Goal: Use online tool/utility: Use online tool/utility

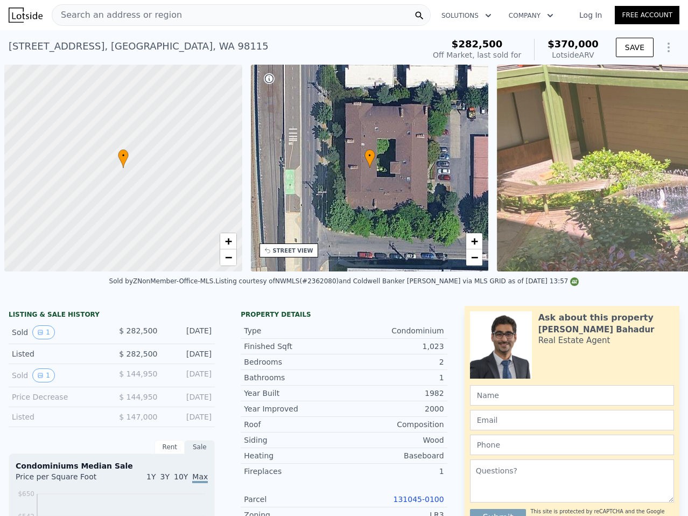
scroll to position [0, 4]
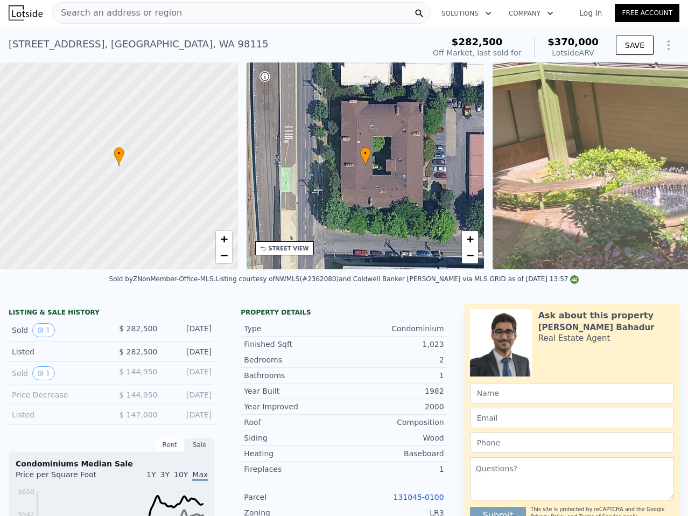
click at [594, 12] on link "Log In" at bounding box center [591, 13] width 48 height 11
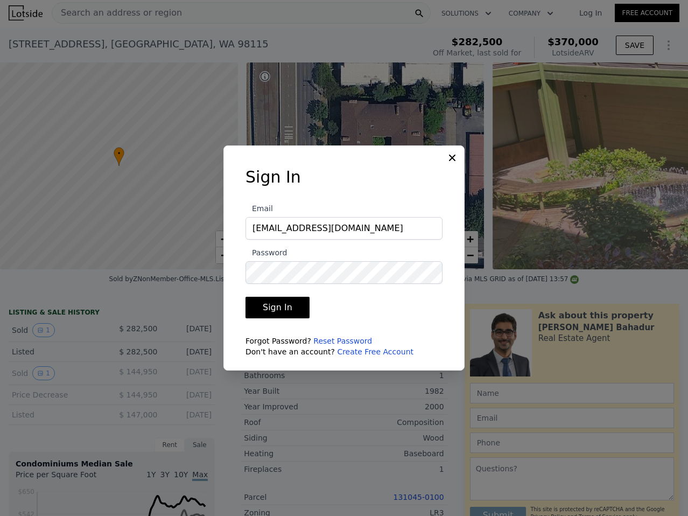
type input "[EMAIL_ADDRESS][DOMAIN_NAME]"
click at [246, 297] on button "Sign In" at bounding box center [278, 308] width 64 height 22
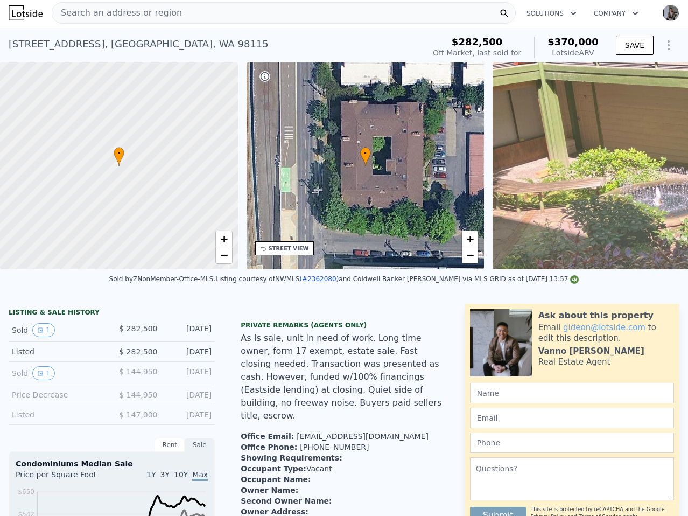
click at [276, 16] on div "Search an address or region" at bounding box center [284, 13] width 464 height 22
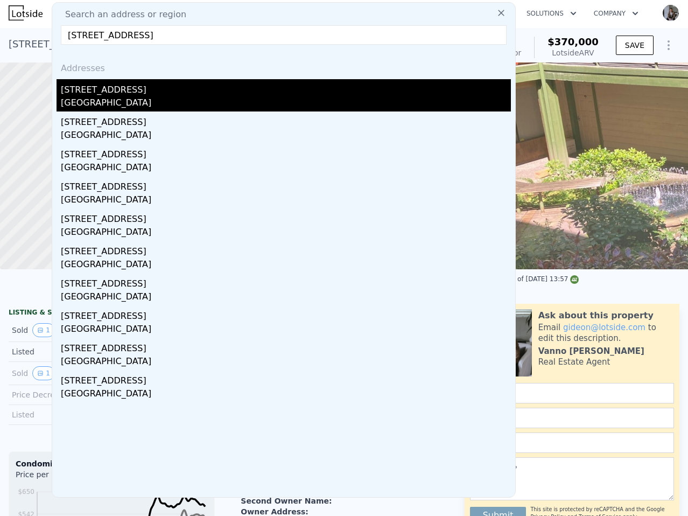
type input "[STREET_ADDRESS]"
click at [156, 93] on div "[STREET_ADDRESS]" at bounding box center [286, 87] width 450 height 17
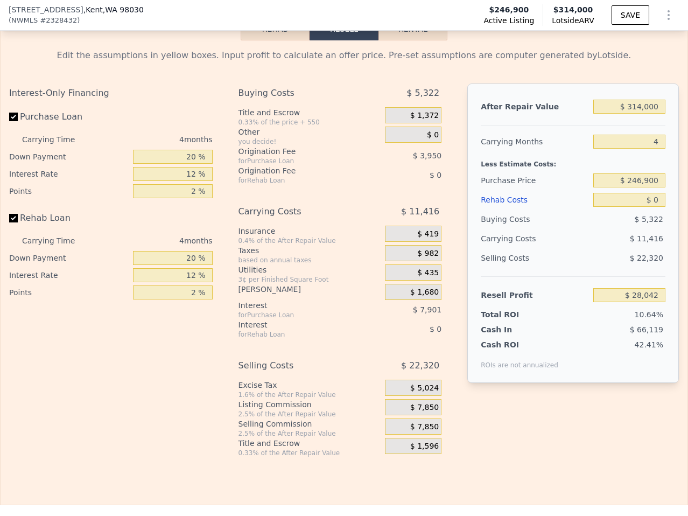
scroll to position [1978, 0]
click at [644, 172] on input "$ 246,900" at bounding box center [630, 179] width 72 height 14
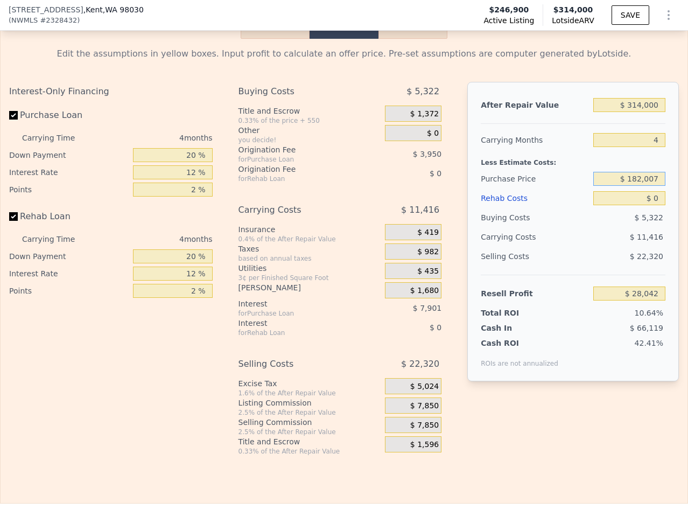
type input "$ 182,007"
type input "$ 96,265"
click at [641, 150] on div "Less Estimate Costs:" at bounding box center [573, 159] width 185 height 19
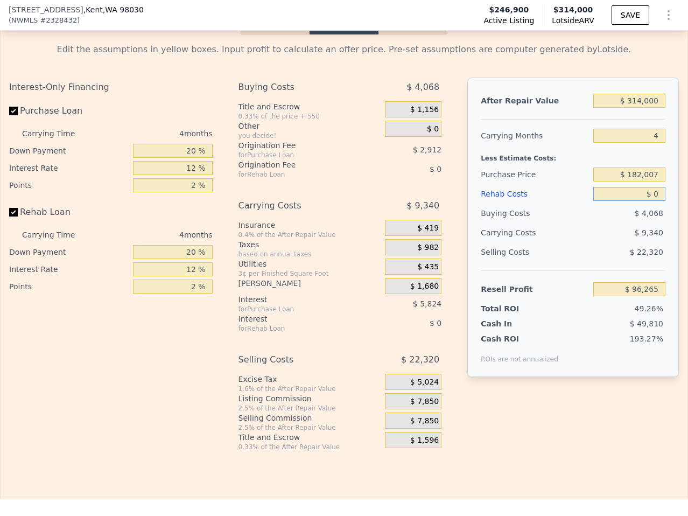
click at [652, 187] on input "$ 0" at bounding box center [630, 194] width 72 height 14
click at [654, 187] on input "$ 0" at bounding box center [630, 194] width 72 height 14
click at [654, 186] on input "$ 0" at bounding box center [630, 193] width 72 height 14
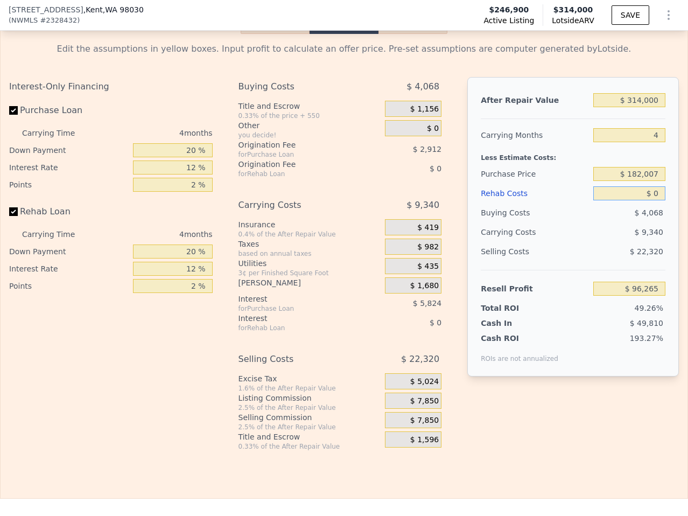
type input "$ 3"
type input "$ 96,262"
type input "$ 35"
type input "$ 96,229"
type input "$ 3"
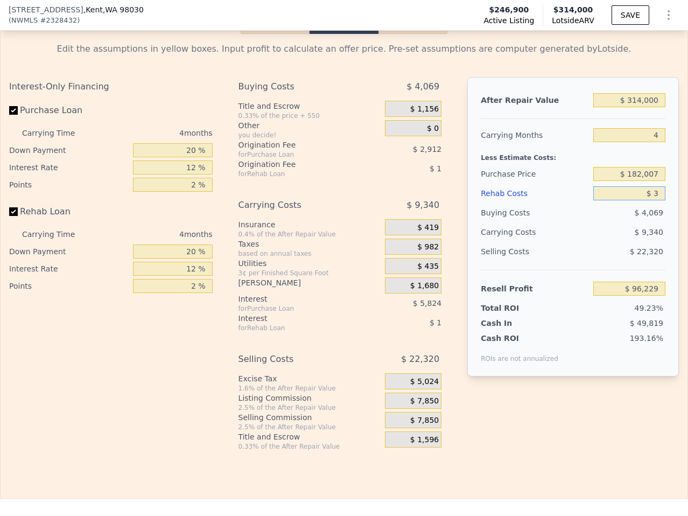
type input "$ 96,262"
type input "$ 20"
type input "$ 96,245"
type input "$ 200"
type input "$ 96,054"
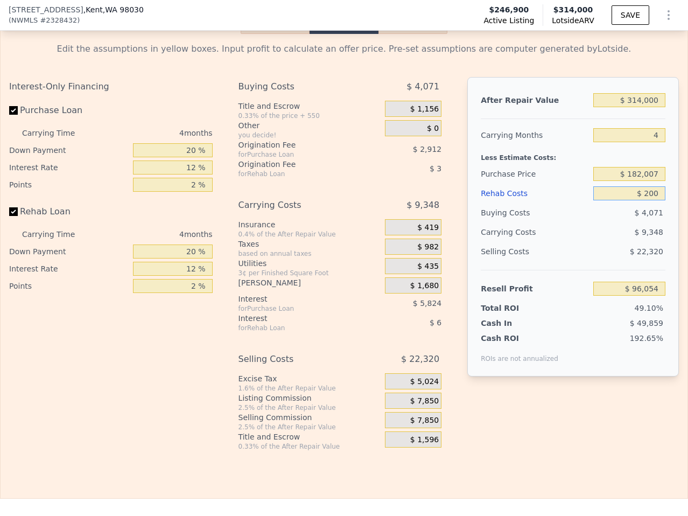
type input "$ 2,000"
type input "$ 94,169"
type input "$ 20,000"
type input "$ 75,305"
type input "$ 20,000"
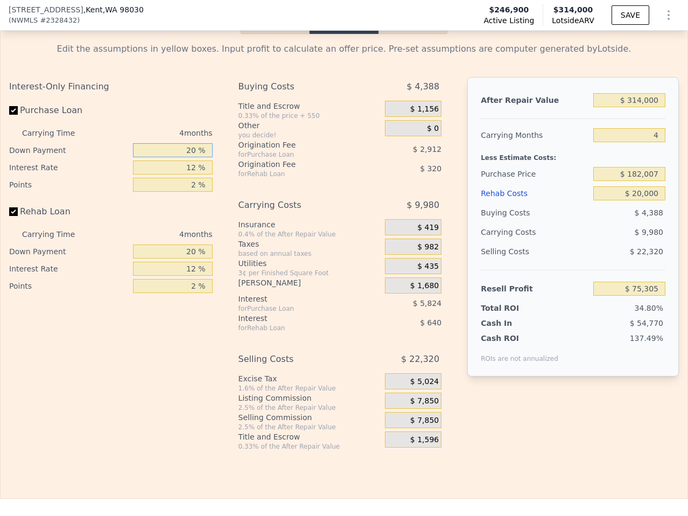
click at [208, 143] on input "20 %" at bounding box center [173, 150] width 80 height 14
type input "1 %"
type input "$ 73,229"
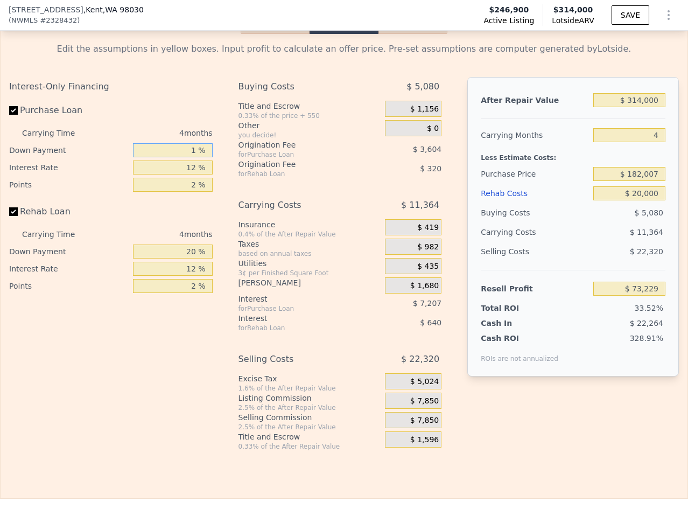
type input "10 %"
type input "$ 74,213"
type input "10 %"
type input "1 %"
type input "$ 80,217"
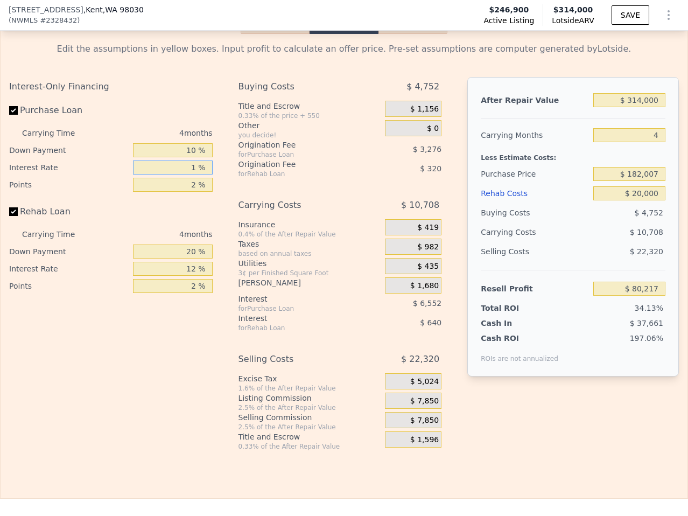
type input "11 %"
type input "$ 74,757"
type input "11 %"
type input "1. %"
type input "$ 76,395"
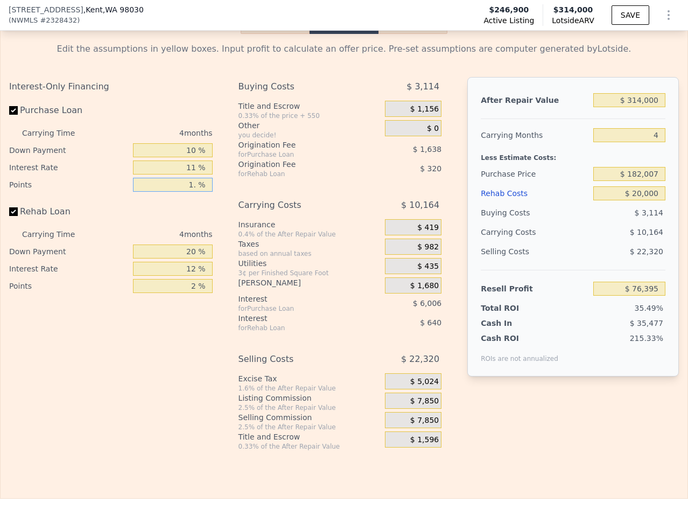
type input "1.7 %"
type input "$ 75,248"
type input "1.75 %"
type input "$ 75,166"
type input "1.75 %"
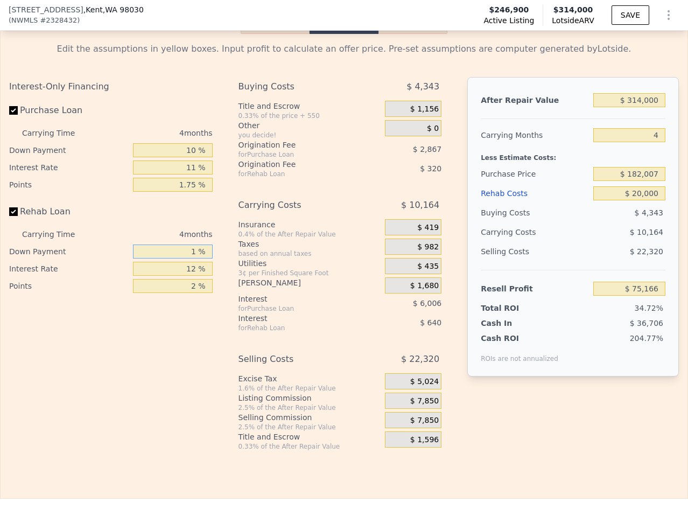
type input "10 %"
type input "$ 75,046"
type input "10 %"
type input "1 %"
type input "$ 75,706"
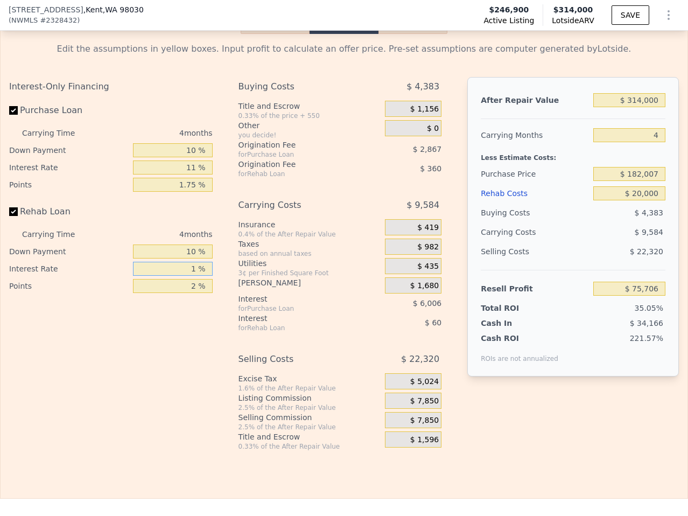
type input "11 %"
type input "$ 75,106"
type input "11 %"
type input "1. %"
type input "$ 75,286"
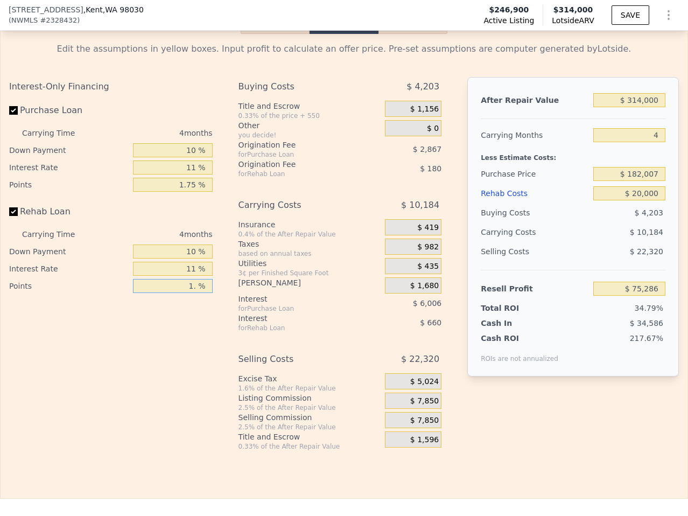
type input "1.7 %"
type input "$ 75,160"
type input "1.75 %"
type input "$ 75,151"
type input "1.75 %"
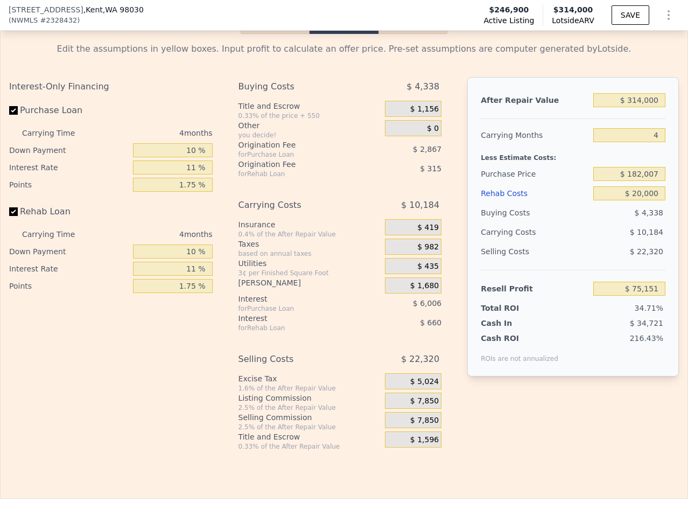
click at [434, 396] on span "$ 7,850" at bounding box center [424, 401] width 29 height 10
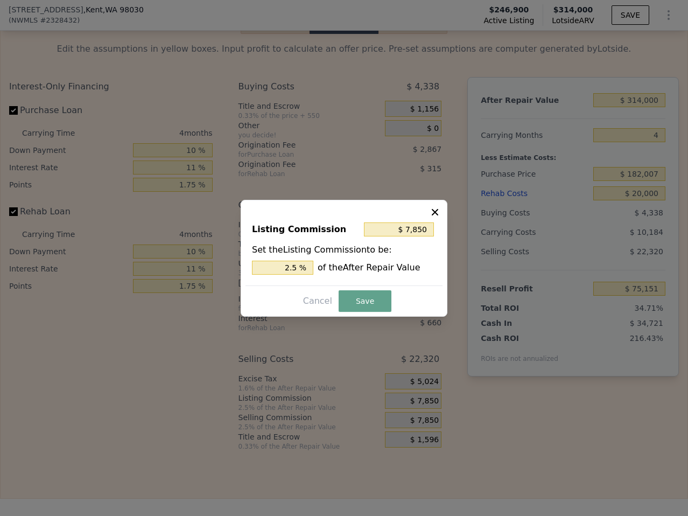
click at [288, 274] on div "Listing Commission $ 7,850 Set the Listing Commission to be: 2.5 % of the After…" at bounding box center [344, 249] width 197 height 72
click at [289, 270] on input "2.5 %" at bounding box center [282, 268] width 61 height 14
type input "$ 6,280"
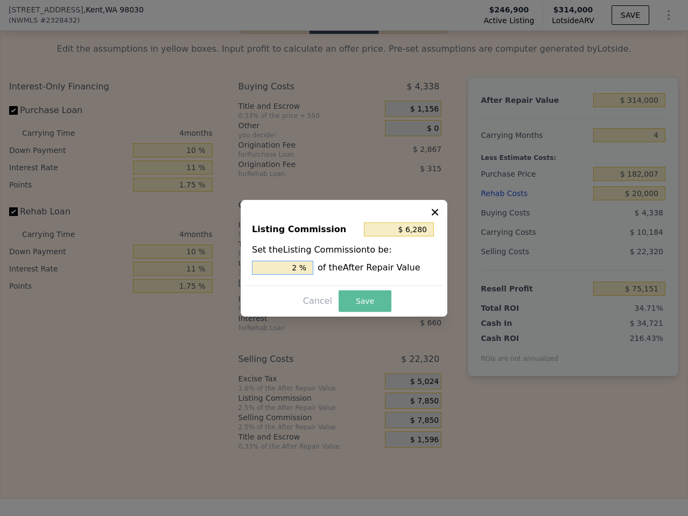
type input "2 %"
click at [366, 301] on button "Save" at bounding box center [365, 301] width 53 height 22
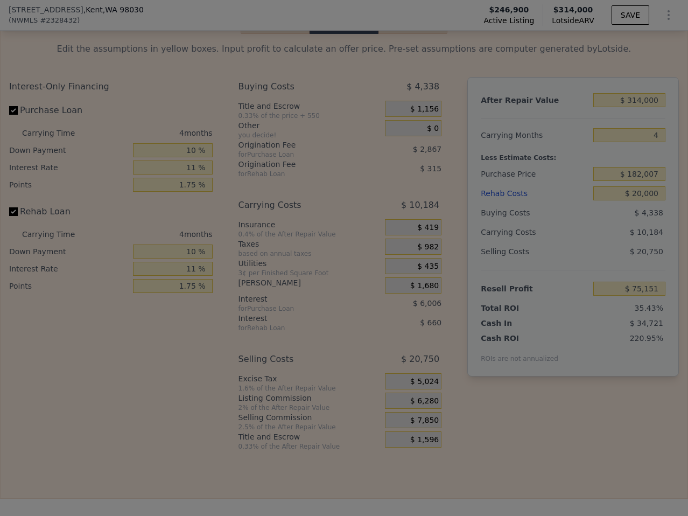
type input "$ 76,721"
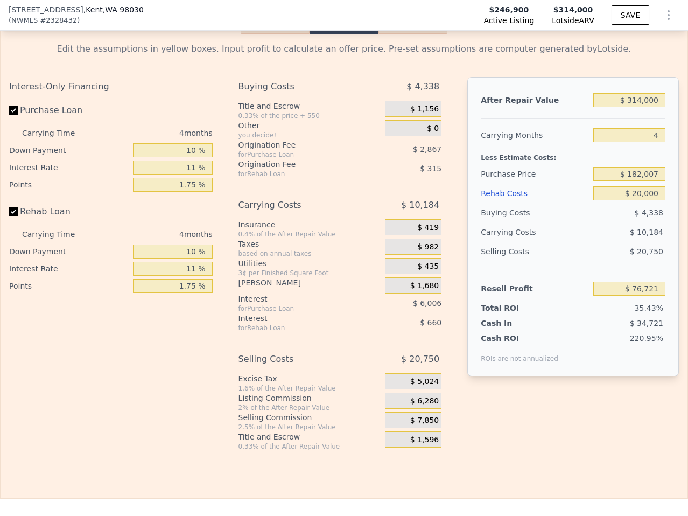
click at [436, 124] on span "$ 0" at bounding box center [433, 129] width 12 height 10
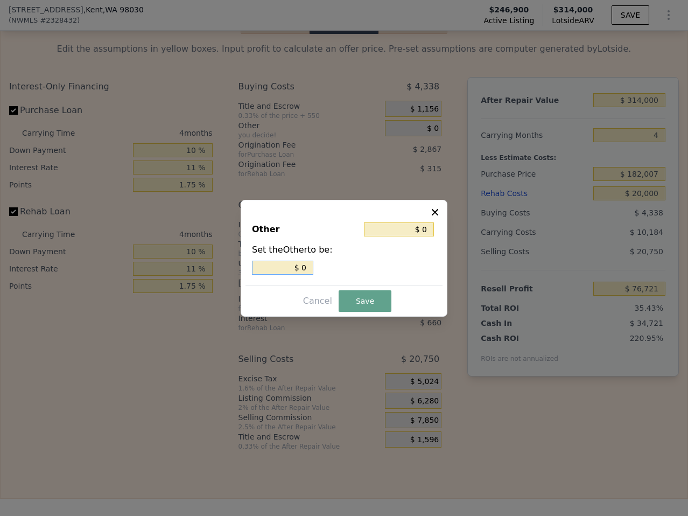
click at [305, 266] on input "$ 0" at bounding box center [282, 268] width 61 height 14
type input "$ 2"
type input "$ 25"
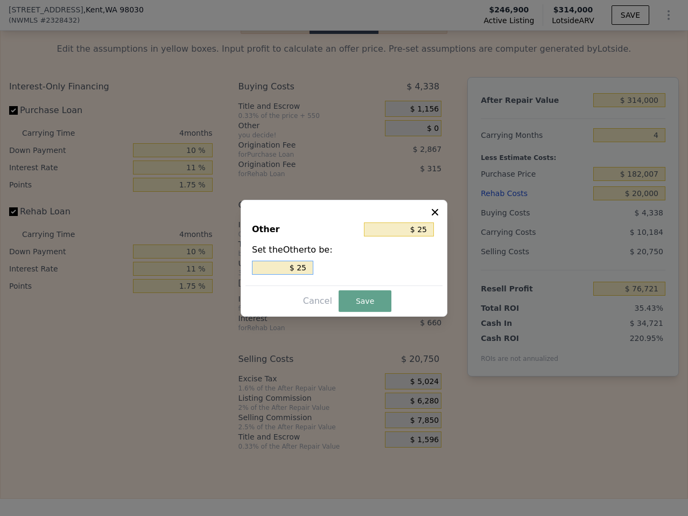
type input "-$ 25"
type input "$ 25"
type input "$ 250"
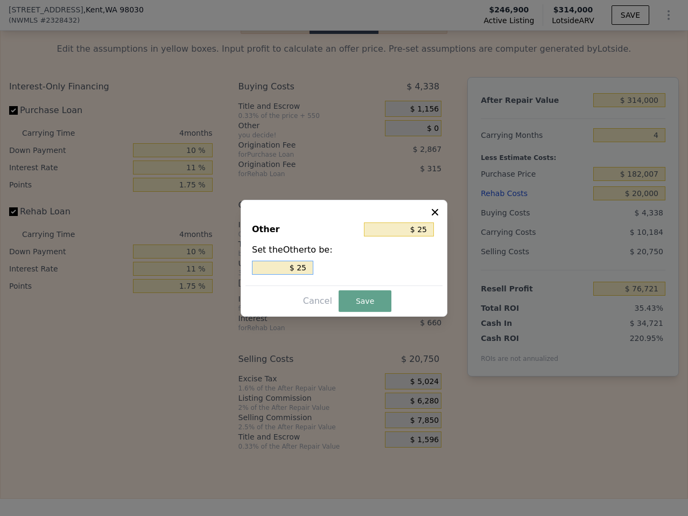
type input "$ 250"
type input "-$ 250"
type input "-$ 2,500"
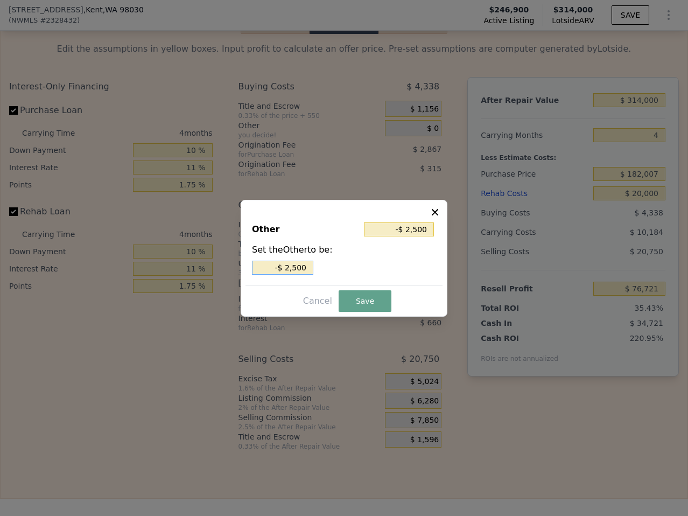
type input "-$ 250"
type input "-$ 25"
type input "-$ 2"
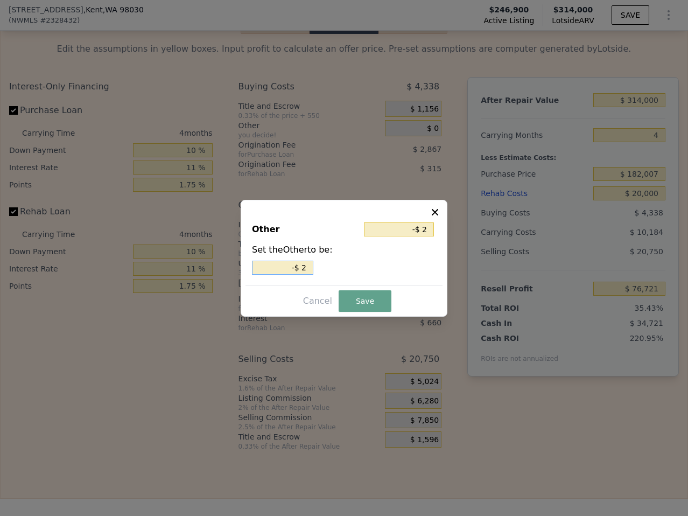
type input "-"
type input "$ 2"
type input "$ 25"
type input "$ 250"
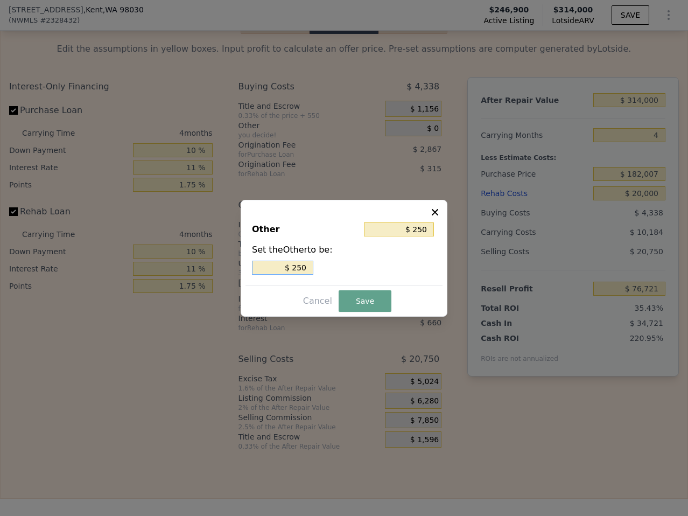
type input "$ 2,500"
click at [365, 306] on button "Save" at bounding box center [365, 301] width 53 height 22
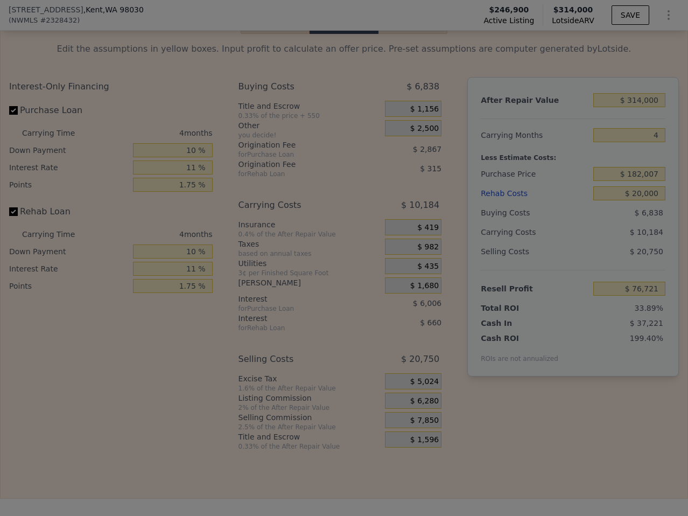
type input "$ 74,221"
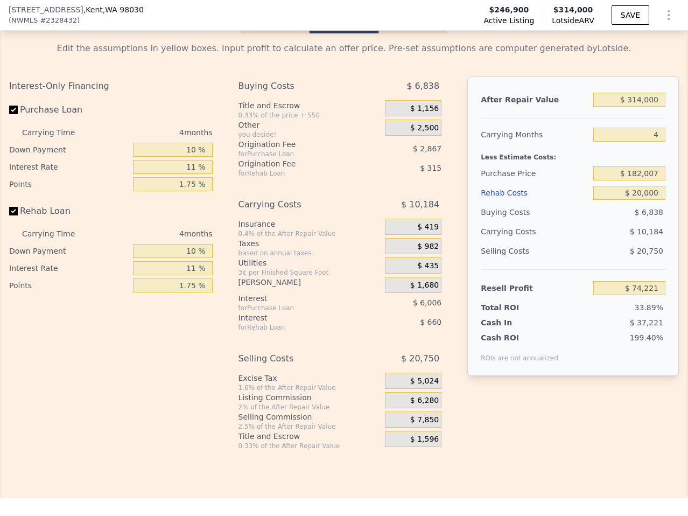
scroll to position [1988, 0]
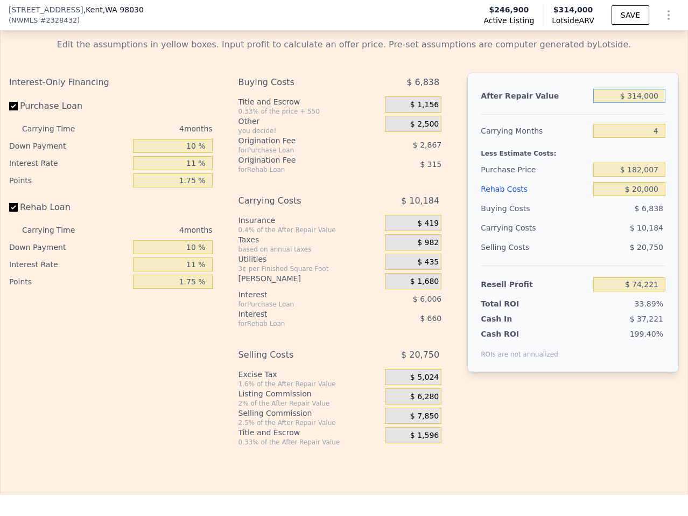
click at [649, 89] on input "$ 314,000" at bounding box center [630, 96] width 72 height 14
click at [650, 89] on input "$ 314,000" at bounding box center [630, 96] width 72 height 14
type input "$ 2"
type input "-$ 219,158"
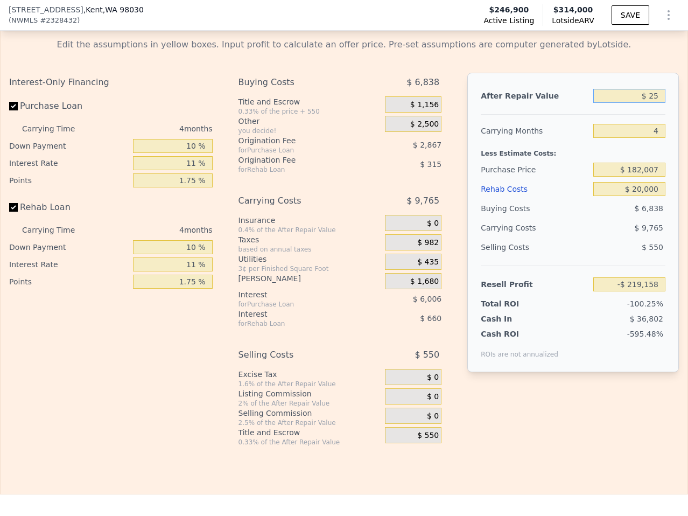
type input "$ 250"
type input "-$ 218,926"
type input "$ 2,500"
type input "-$ 216,824"
type input "$ 25,000"
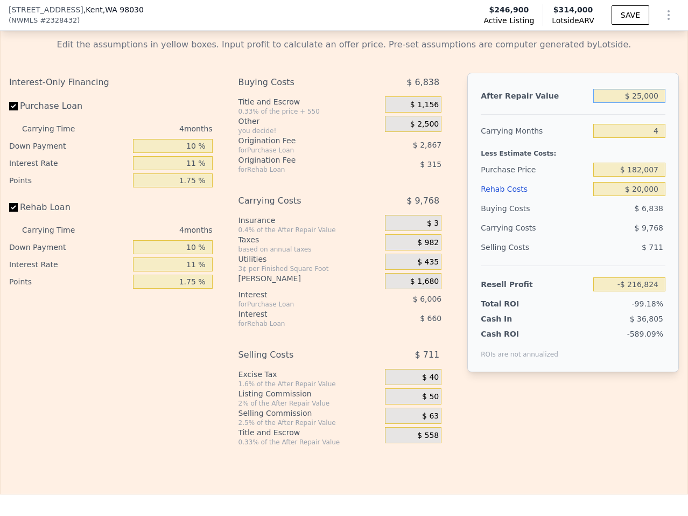
type input "-$ 195,801"
type input "$ 250,000"
type input "$ 14,424"
type input "$ 25,000"
type input "-$ 195,801"
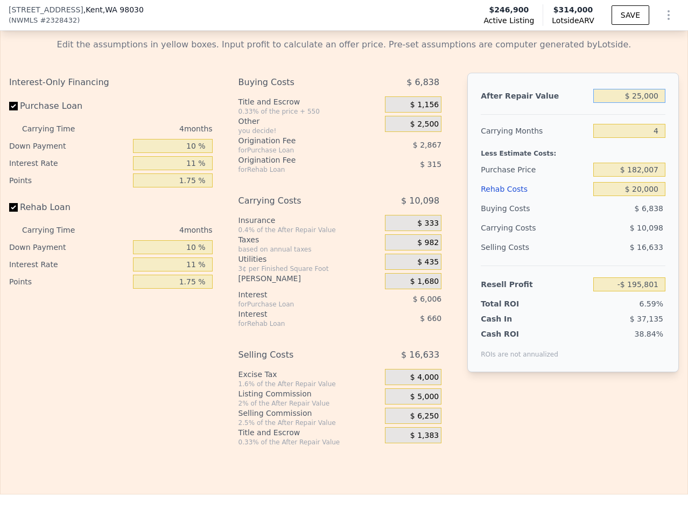
type input "$ 2,500"
type input "-$ 216,824"
type input "$ 250"
type input "-$ 218,926"
type input "$ 25"
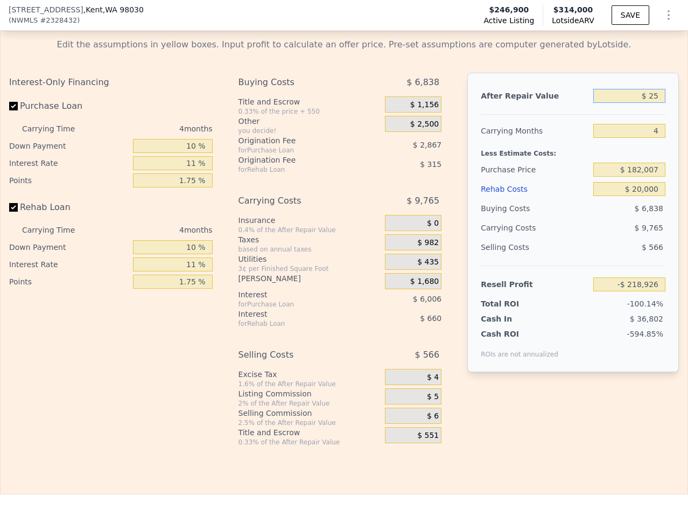
type input "-$ 219,137"
type input "$ 2"
type input "-$ 219,158"
type input "$ 2,750"
type input "-$ 216,591"
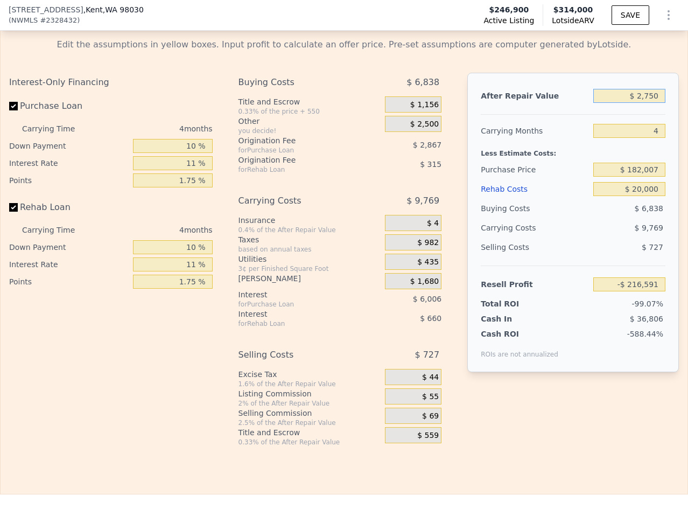
type input "$ 27,500"
type input "-$ 193,467"
type input "$ 275,000"
type input "$ 37,782"
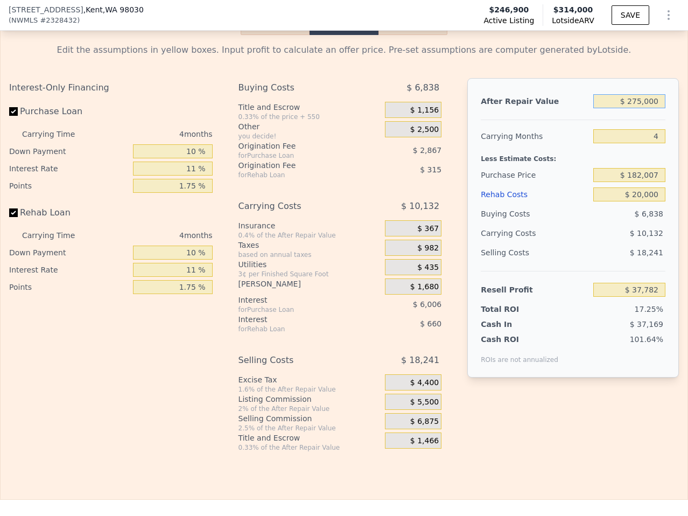
click at [653, 94] on input "$ 275,000" at bounding box center [630, 101] width 72 height 14
type input "$ 2"
type input "-$ 219,158"
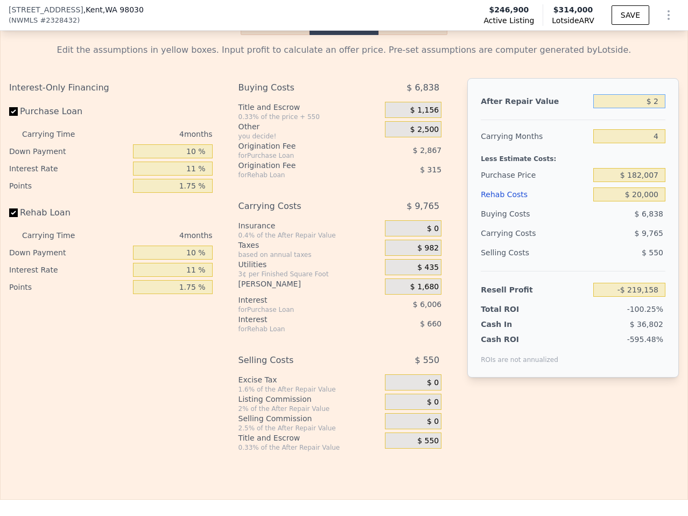
type input "$ 25"
type input "-$ 219,137"
type input "$ 250"
type input "-$ 218,926"
type input "$ 2,500"
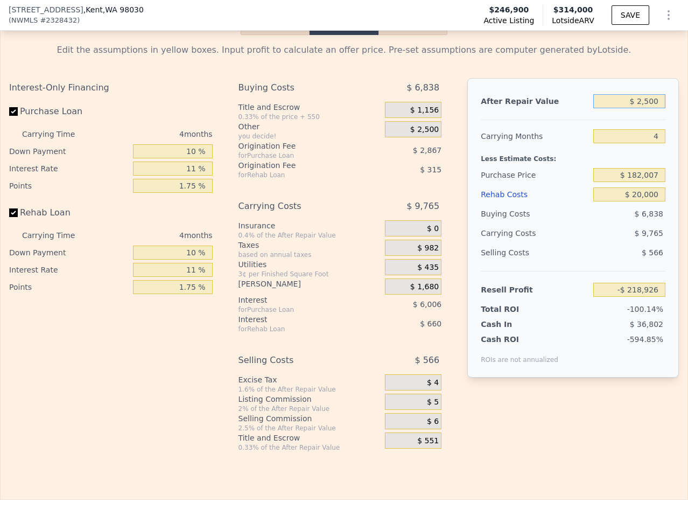
type input "-$ 216,824"
type input "$ 25,000"
type input "-$ 195,801"
type input "$ 250,000"
type input "$ 14,424"
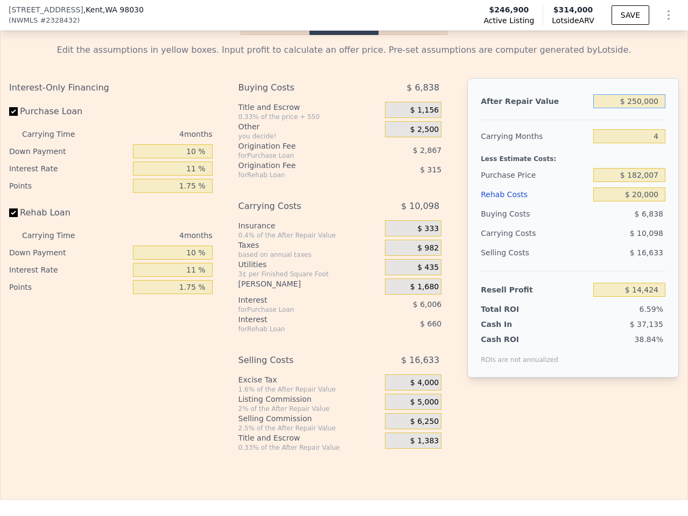
type input "$ 250,000"
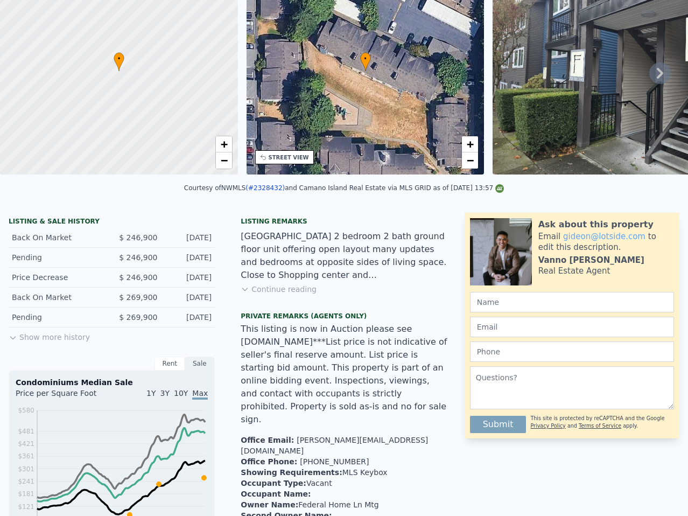
scroll to position [0, 0]
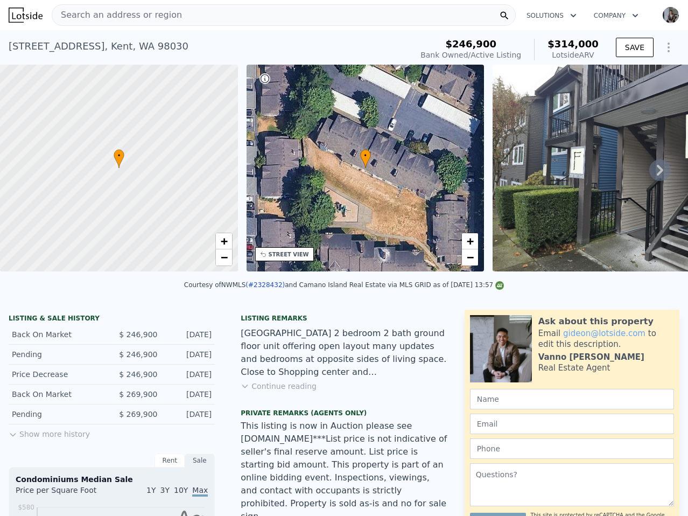
click at [308, 18] on div "Search an address or region" at bounding box center [284, 15] width 464 height 22
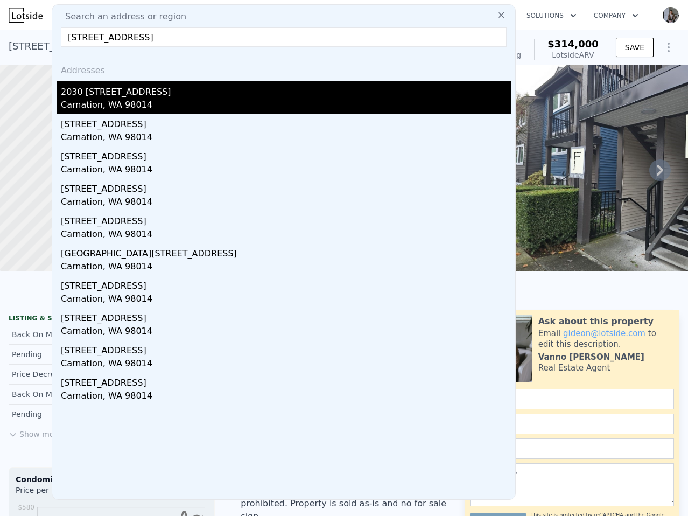
type input "[STREET_ADDRESS]"
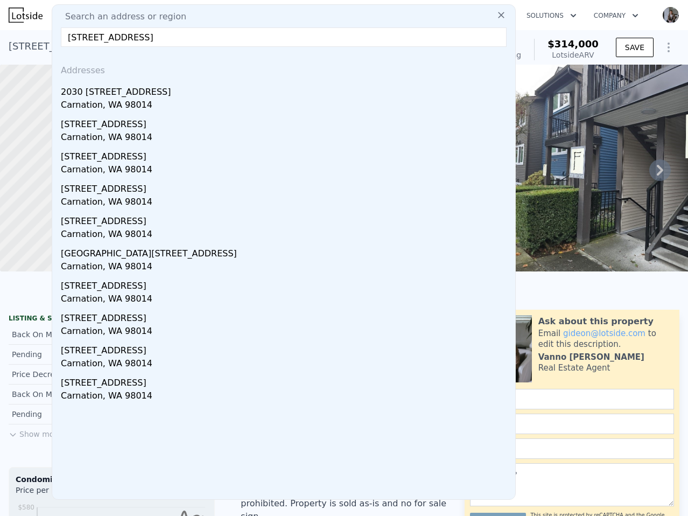
click at [187, 85] on div "2030 [STREET_ADDRESS]" at bounding box center [286, 89] width 450 height 17
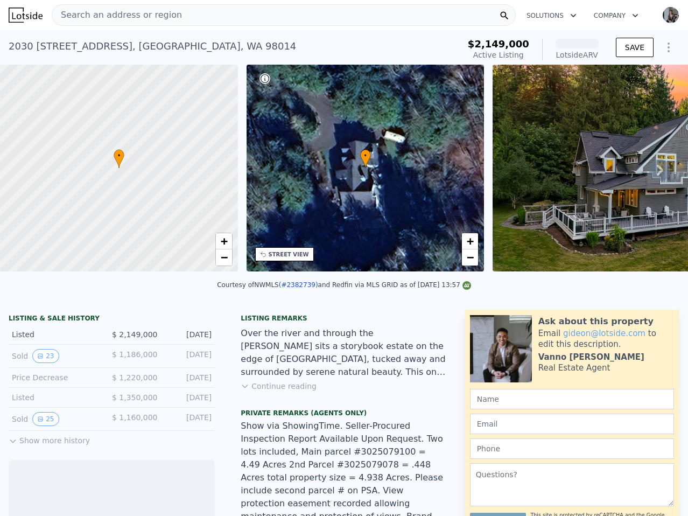
click at [234, 15] on div "Search an address or region" at bounding box center [284, 15] width 464 height 22
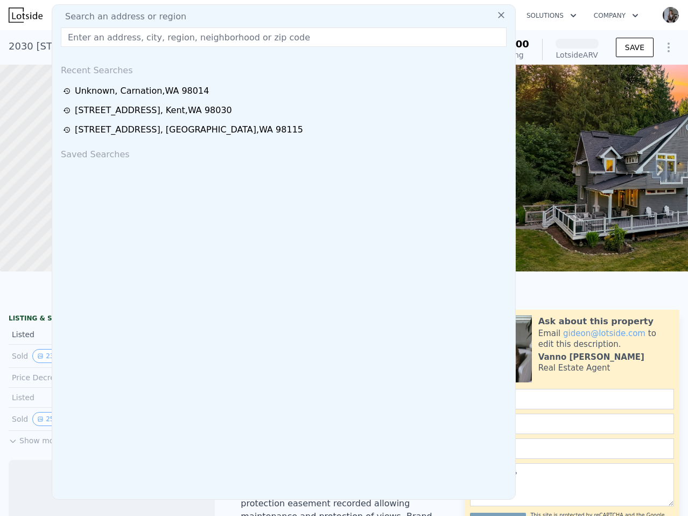
type input "[STREET_ADDRESS]"
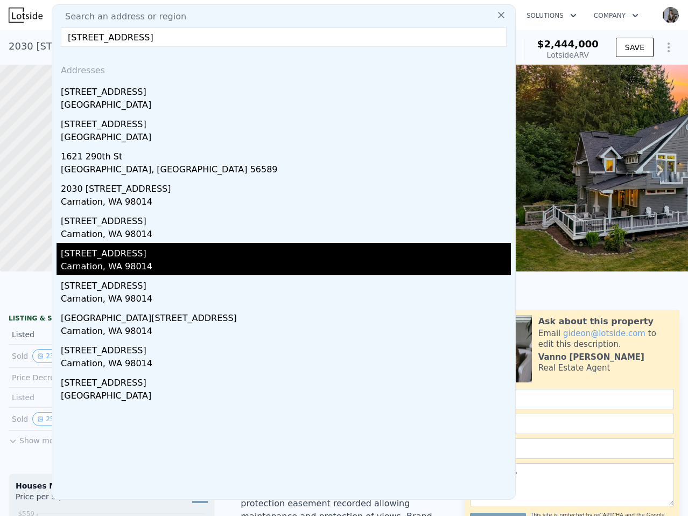
type input "[STREET_ADDRESS]"
click at [180, 264] on div "Carnation, WA 98014" at bounding box center [286, 267] width 450 height 15
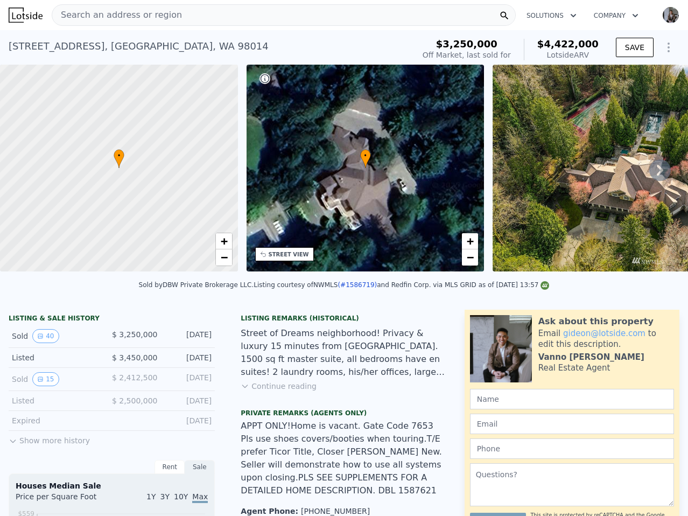
click at [304, 30] on div "[STREET_ADDRESS] Sold [DATE] for $3.250m (~ARV $4.422m ) $3,250,000 Off Market,…" at bounding box center [344, 47] width 688 height 34
click at [317, 9] on div "Search an address or region" at bounding box center [284, 15] width 464 height 22
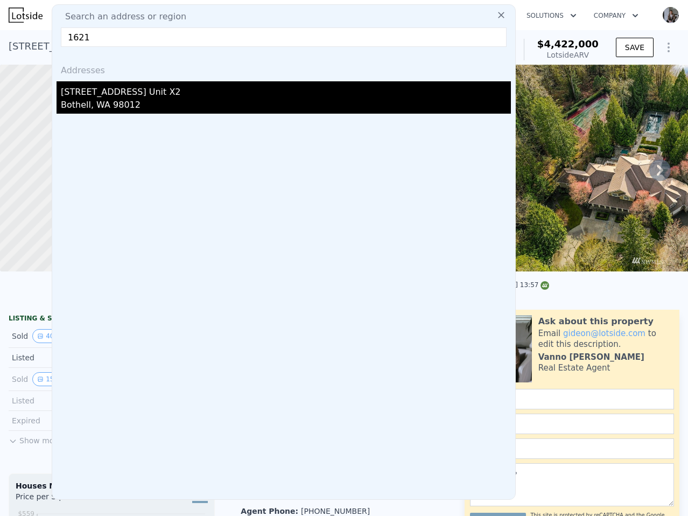
type input "1621"
click at [148, 82] on div "[STREET_ADDRESS] Unit X2" at bounding box center [286, 89] width 450 height 17
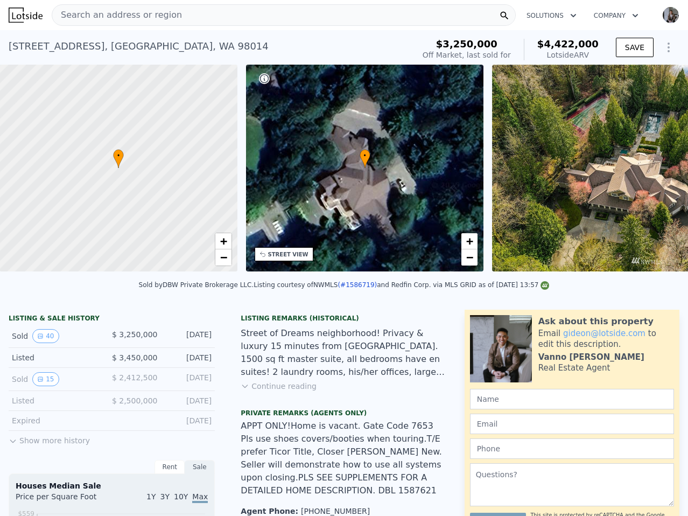
scroll to position [0, 4]
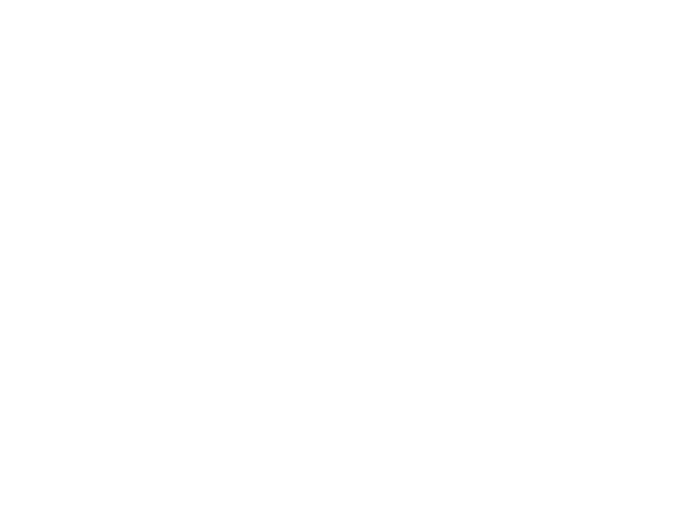
click at [284, 18] on div at bounding box center [344, 258] width 688 height 516
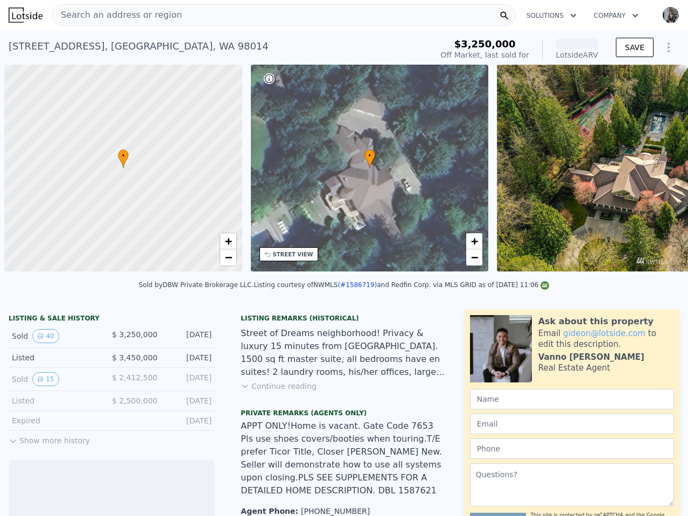
scroll to position [0, 4]
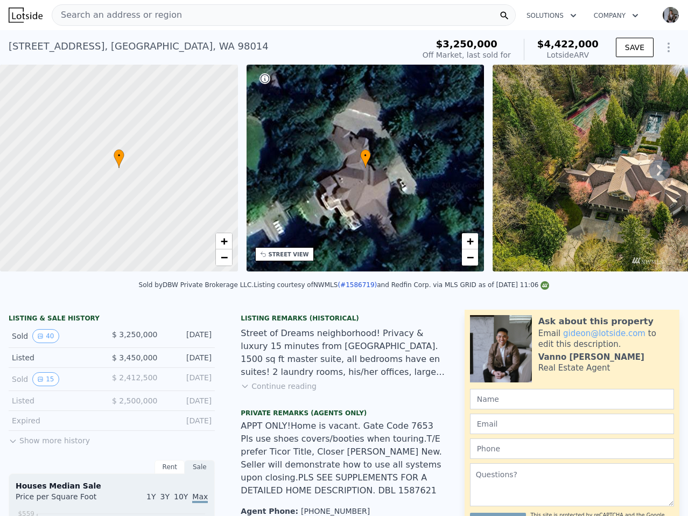
click at [97, 17] on span "Search an address or region" at bounding box center [117, 15] width 130 height 13
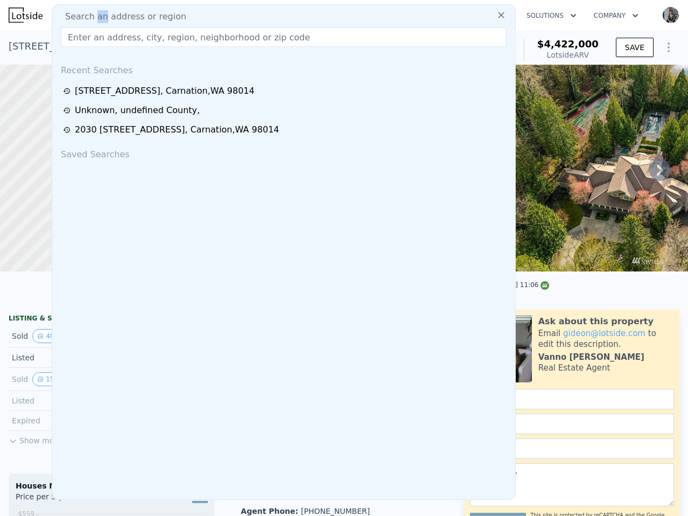
click at [97, 17] on span "Search an address or region" at bounding box center [122, 16] width 130 height 13
click at [99, 36] on input "text" at bounding box center [284, 36] width 446 height 19
paste input "10427 SE 229th St, Woodinville, WA 98077"
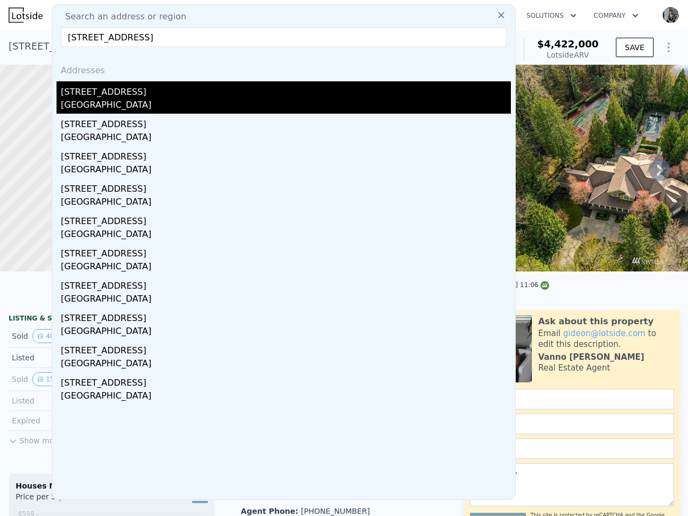
type input "10427 SE 229th St, Woodinville, WA 98077"
click at [171, 94] on div "10427 229th St SE" at bounding box center [286, 89] width 450 height 17
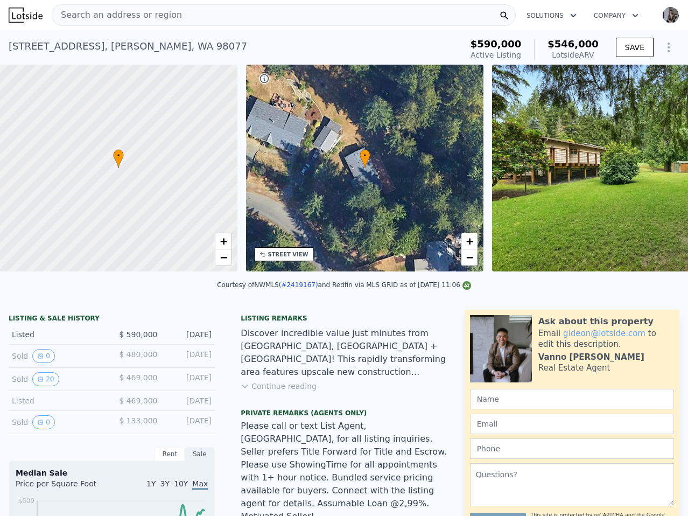
scroll to position [0, 4]
click at [328, 9] on div "Search an address or region" at bounding box center [284, 15] width 464 height 22
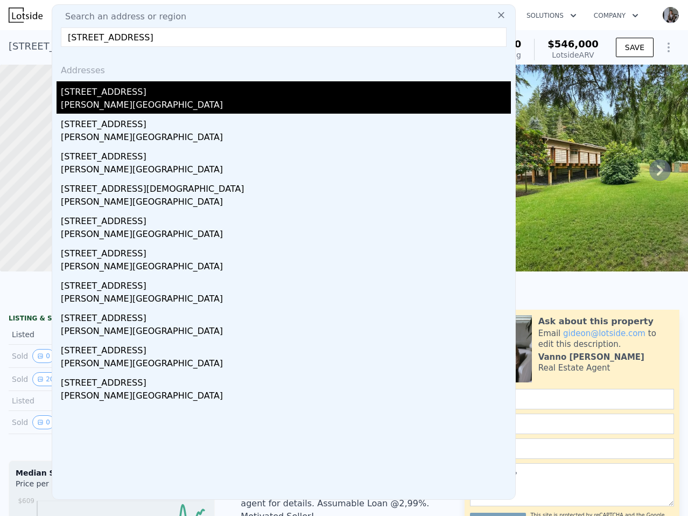
type input "8630 242nd St SW, Edmonds, WA 98026"
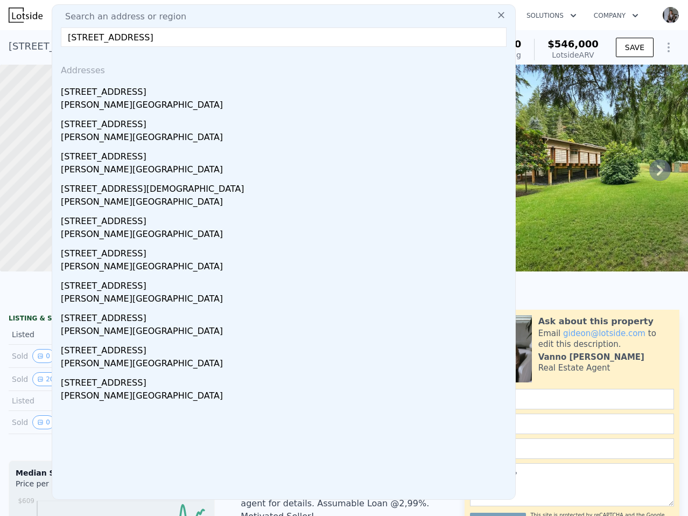
drag, startPoint x: 162, startPoint y: 93, endPoint x: 292, endPoint y: 126, distance: 134.3
click at [162, 93] on div "8630 242nd St SW" at bounding box center [286, 89] width 450 height 17
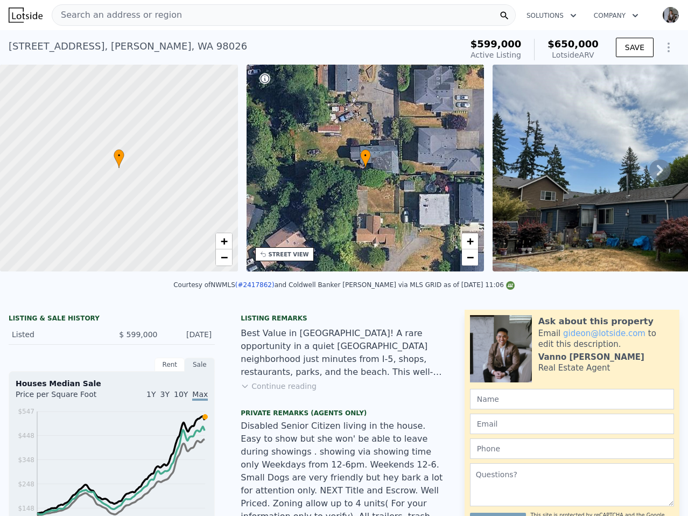
click at [226, 14] on div "Search an address or region" at bounding box center [284, 15] width 464 height 22
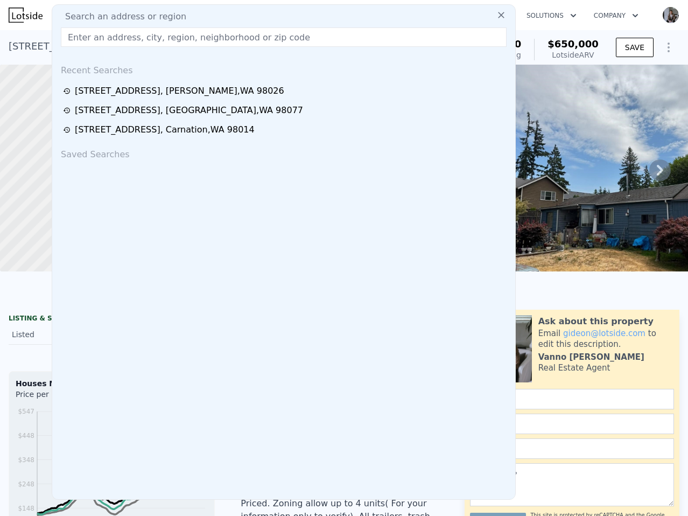
type input "10029 Montana Rd, Everett, WA 98204"
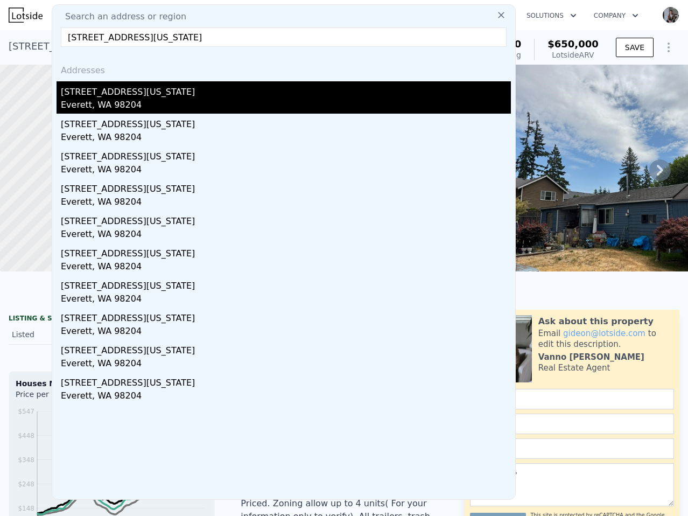
click at [192, 96] on div "10029 Montana Rd" at bounding box center [286, 89] width 450 height 17
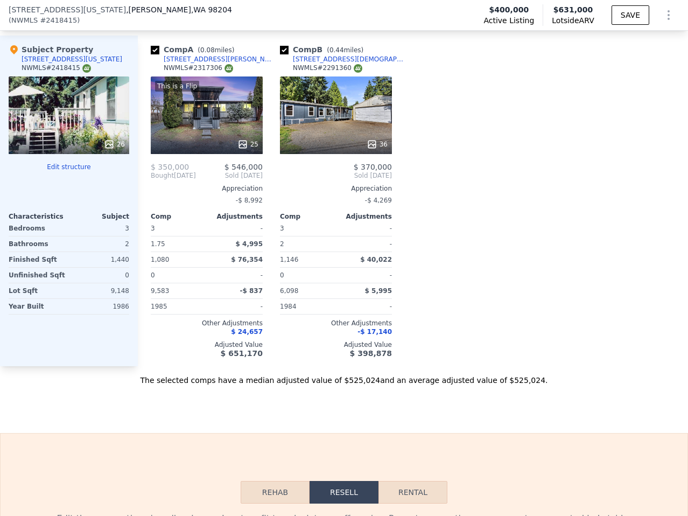
scroll to position [1497, 0]
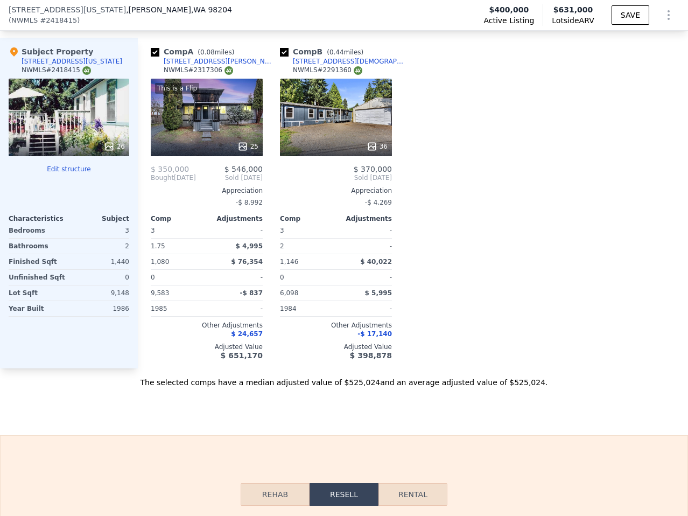
click at [356, 104] on div "36" at bounding box center [336, 118] width 112 height 78
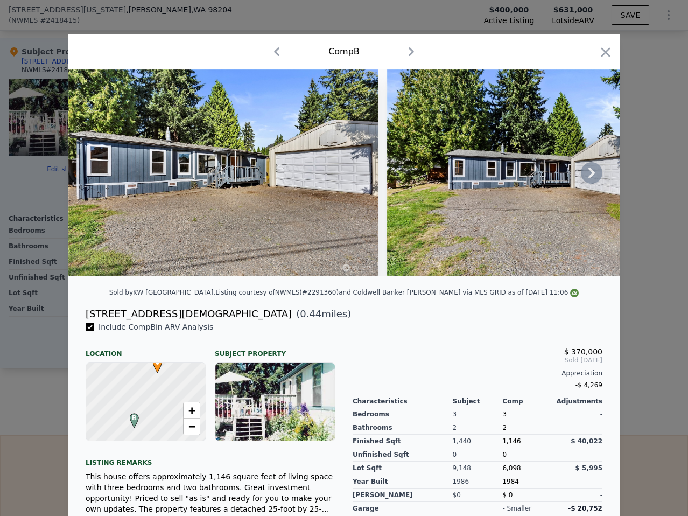
click at [592, 172] on icon at bounding box center [592, 173] width 6 height 11
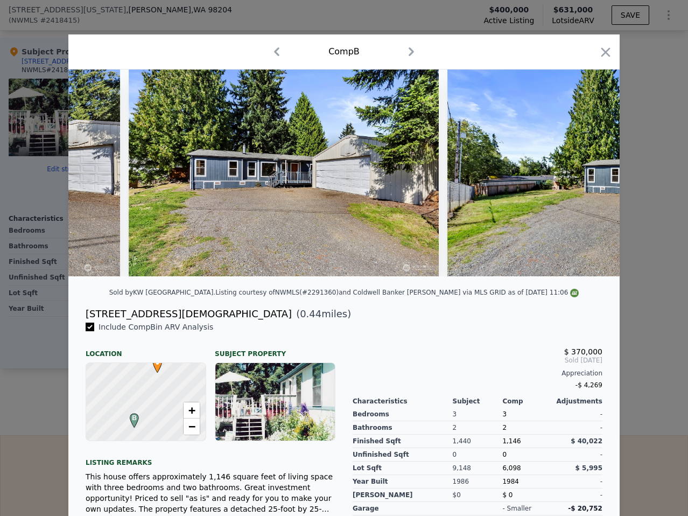
click at [592, 172] on img at bounding box center [603, 172] width 310 height 207
click at [592, 172] on icon at bounding box center [592, 173] width 6 height 11
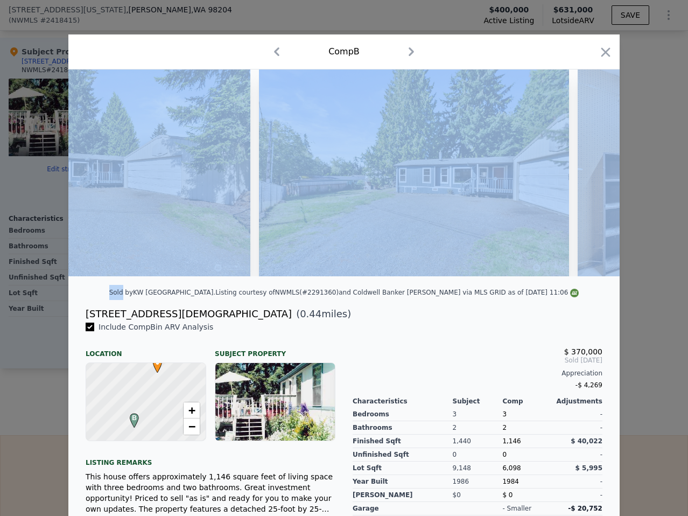
scroll to position [0, 517]
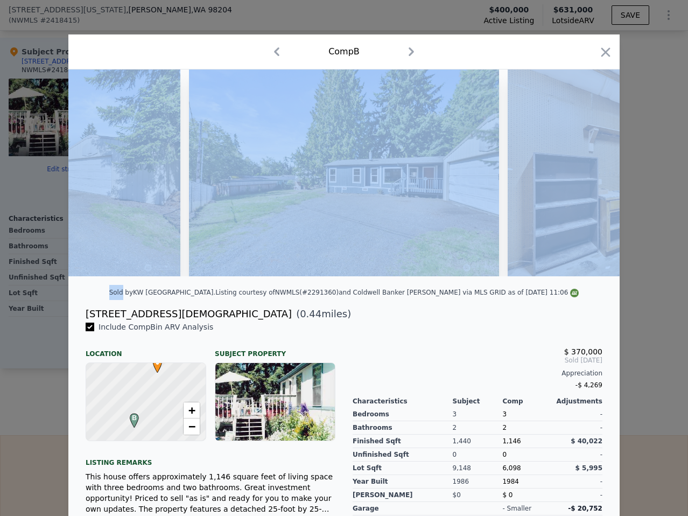
click at [592, 172] on img at bounding box center [663, 172] width 310 height 207
click at [612, 47] on icon "button" at bounding box center [605, 52] width 15 height 15
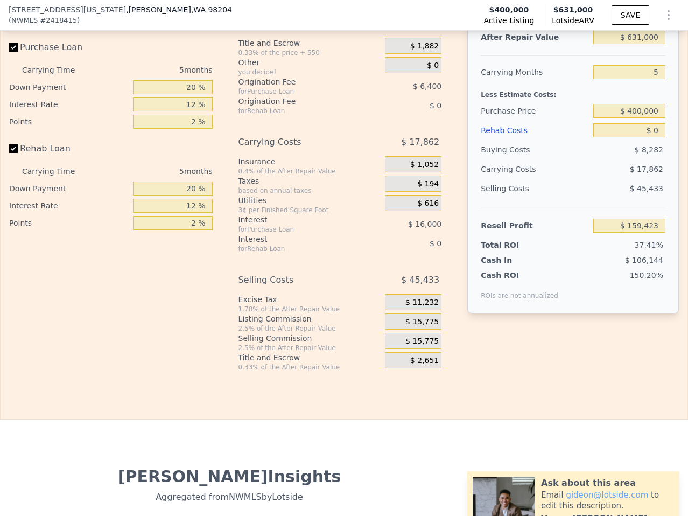
scroll to position [1976, 0]
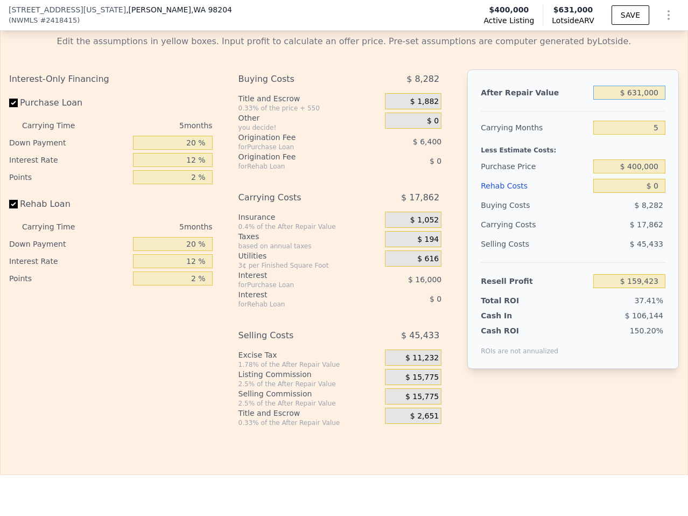
click at [644, 86] on input "$ 631,000" at bounding box center [630, 93] width 72 height 14
type input "$ 5"
type input "-$ 425,637"
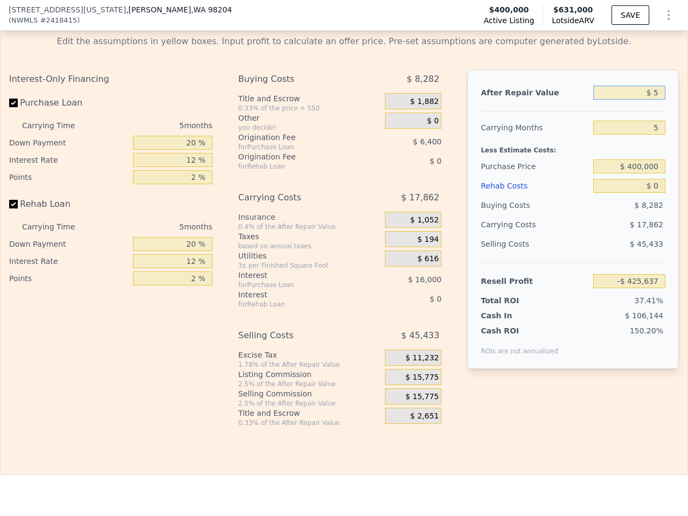
type input "$ 57"
type input "-$ 425,588"
type input "$ 575"
type input "-$ 425,108"
type input "$ 5,750"
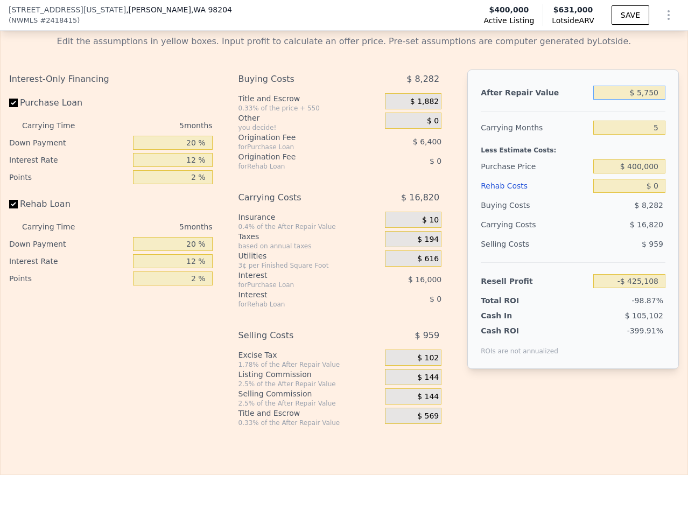
type input "-$ 420,311"
type input "$ 57,500"
type input "-$ 372,329"
type input "$ 575,000"
type input "$ 107,500"
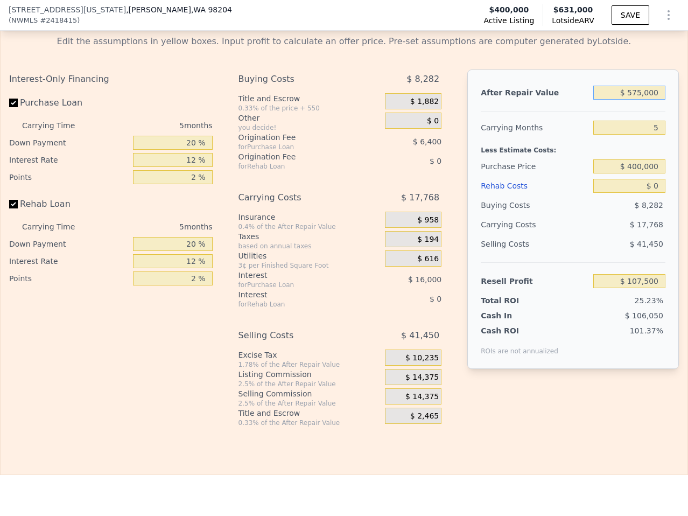
type input "$ 5,750,000"
type input "$ 4,905,777"
type input "$ 575,000"
type input "$ 107,500"
click at [203, 136] on input "20 %" at bounding box center [173, 143] width 80 height 14
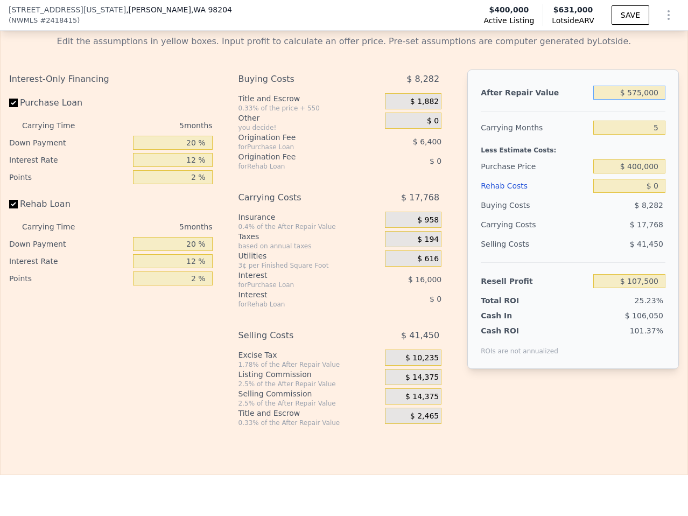
click at [646, 86] on input "$ 575,000" at bounding box center [630, 93] width 72 height 14
type input "$ 5"
type input "-$ 425,637"
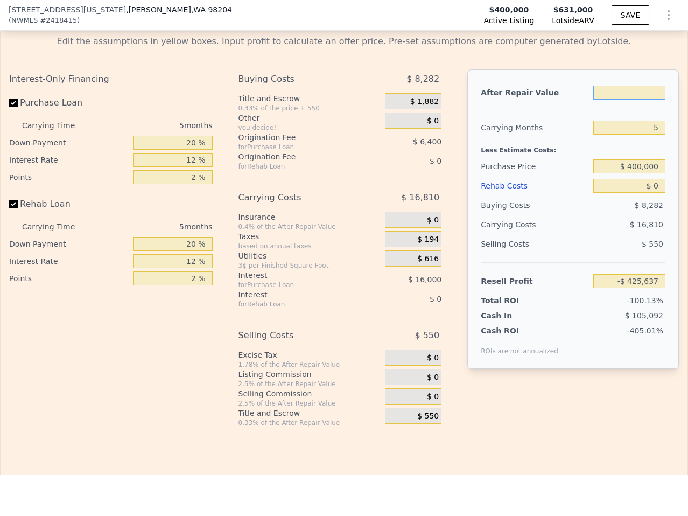
type input "$ 6"
type input "-$ 425,636"
type input "$ 60"
type input "-$ 425,587"
type input "$ 600"
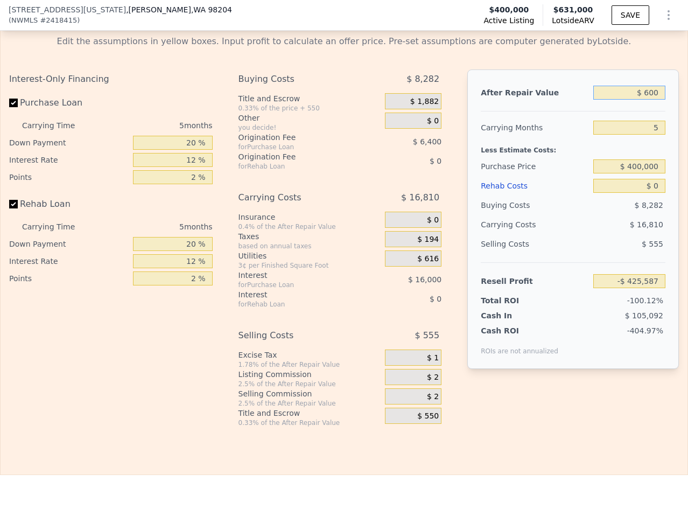
type input "-$ 425,086"
type input "$ 6,000"
type input "-$ 420,079"
type input "$ 60,000"
type input "-$ 370,010"
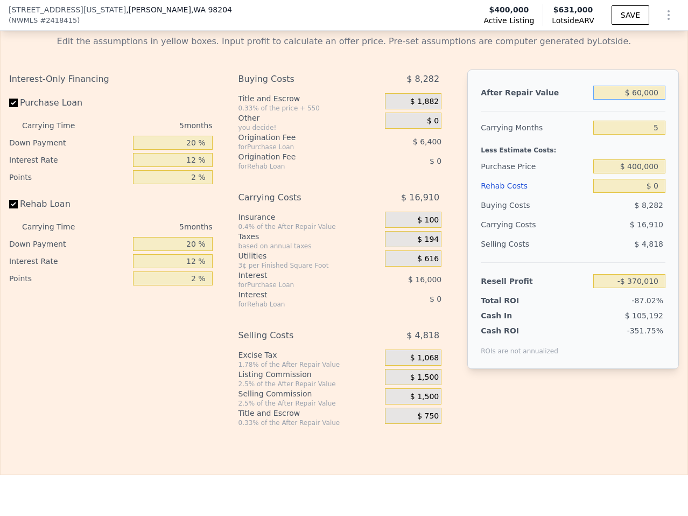
type input "$ 600,000"
type input "$ 130,680"
type input "$ 600,000"
click at [197, 136] on input "20 %" at bounding box center [173, 143] width 80 height 14
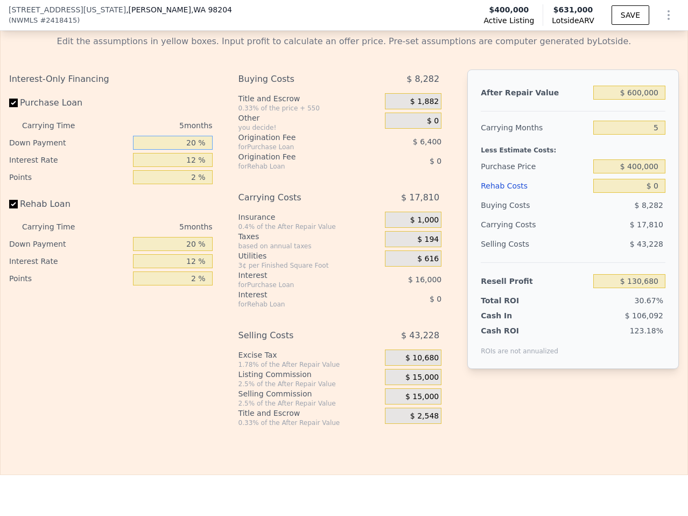
click at [197, 136] on input "20 %" at bounding box center [173, 143] width 80 height 14
type input "1 %"
type input "$ 125,360"
type input "10 %"
type input "$ 127,880"
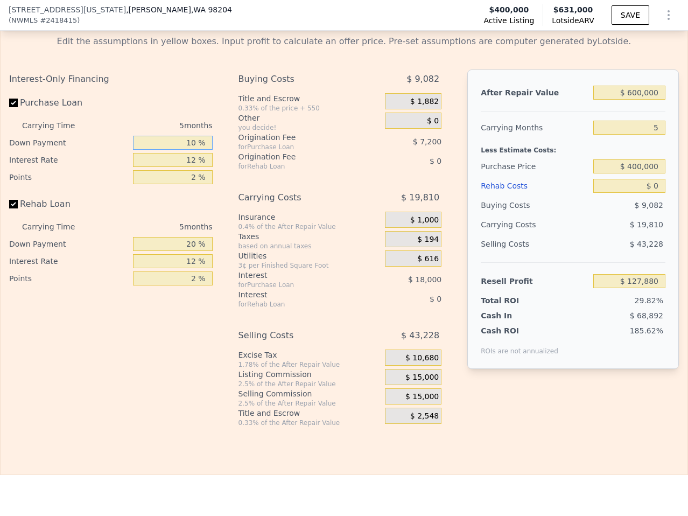
type input "10 %"
type input "1 %"
type input "$ 144,380"
type input "11 %"
type input "$ 129,380"
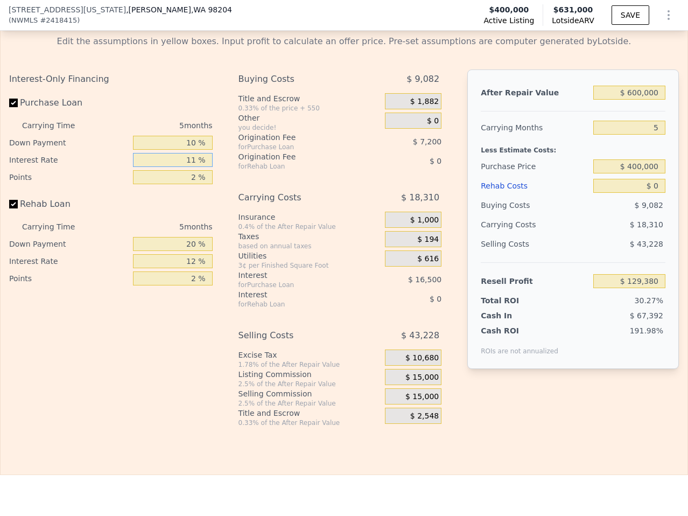
type input "11 %"
type input "1 %"
type input "$ 132,980"
type input "1.7 %"
type input "$ 130,460"
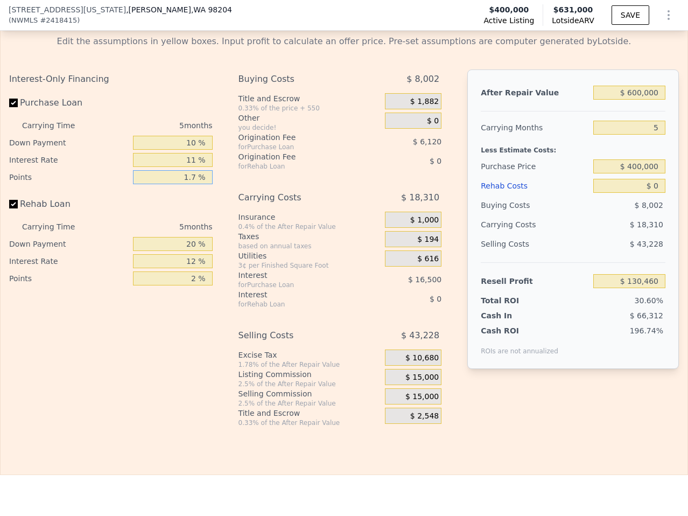
type input "1.75 %"
type input "$ 130,280"
type input "1.75 %"
type input "10 %"
type input "11 %"
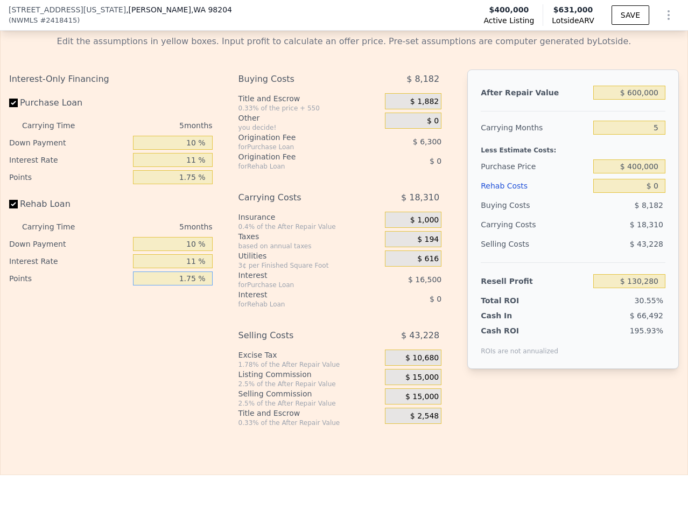
type input "1.75 %"
click at [658, 179] on input "$ 0" at bounding box center [630, 186] width 72 height 14
type input "$ 8"
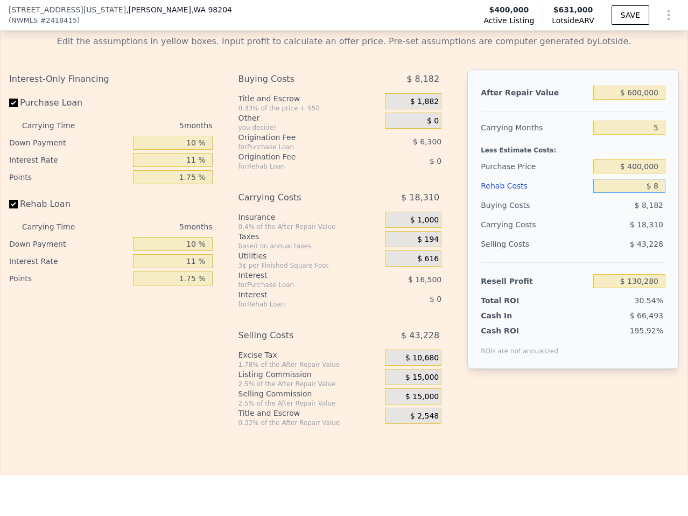
type input "$ 130,272"
type input "$ 80"
type input "$ 130,194"
type input "$ 800"
type input "$ 129,432"
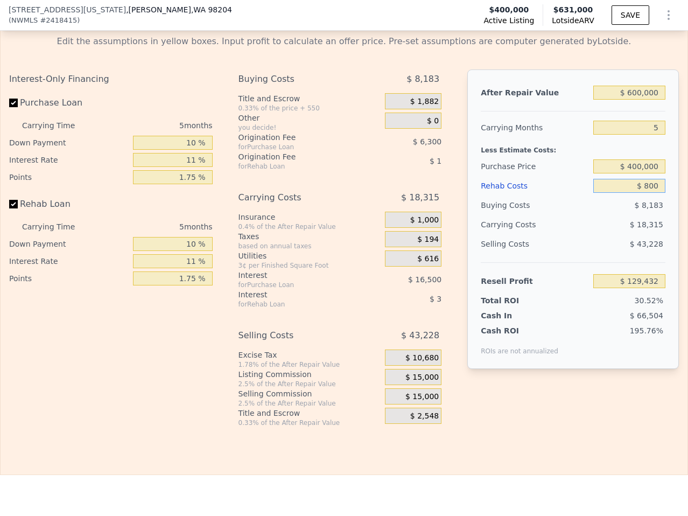
type input "$ 8,000"
type input "$ 121,824"
type input "$ 80,000"
type input "$ 45,720"
type input "$ 80,000"
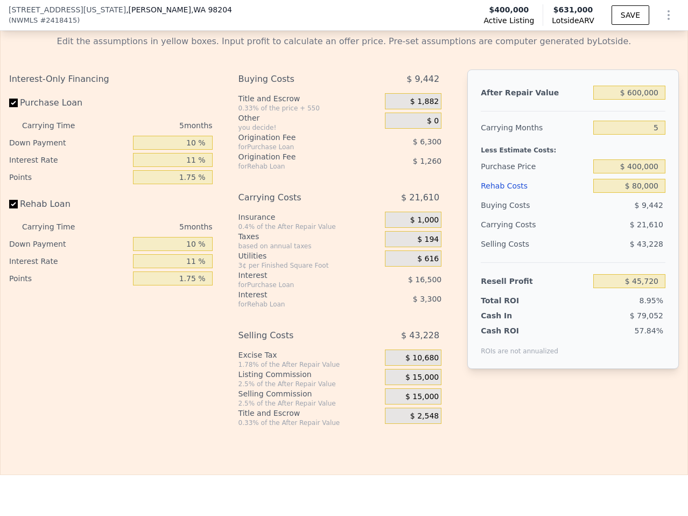
click at [594, 234] on div "$ 43,228" at bounding box center [630, 243] width 72 height 19
click at [426, 113] on div "$ 0" at bounding box center [413, 121] width 57 height 16
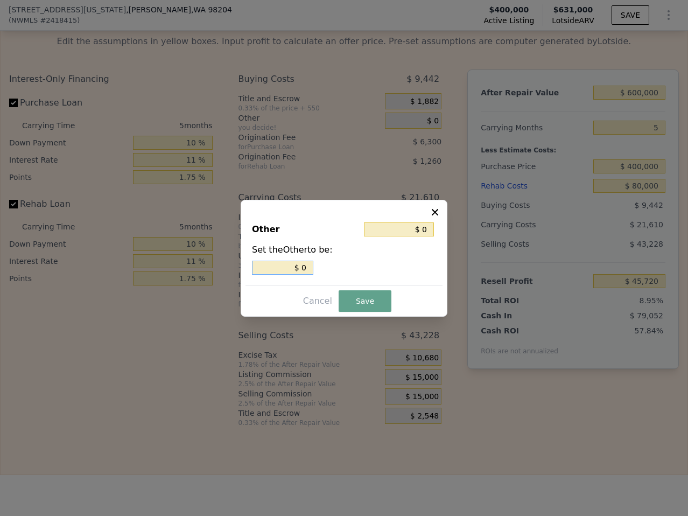
click at [298, 264] on input "$ 0" at bounding box center [282, 268] width 61 height 14
type input "$ 2"
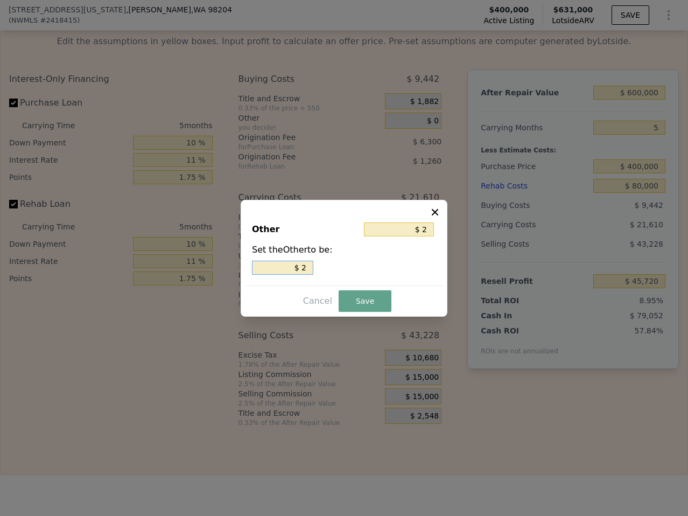
type input "$ 25"
type input "$ 250"
type input "$ 2,500"
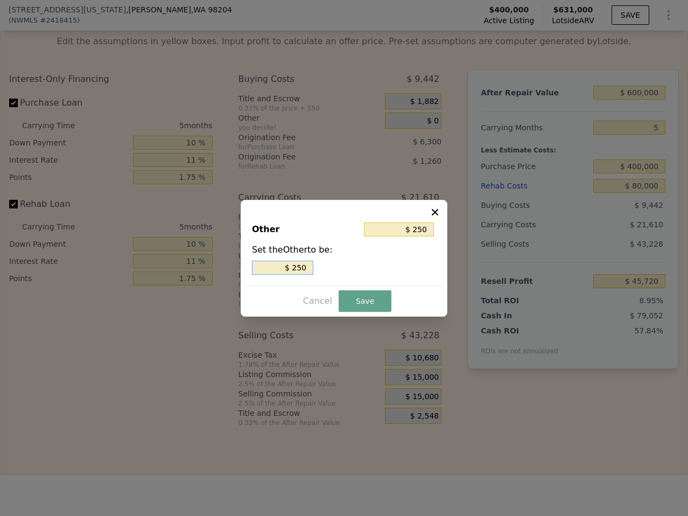
type input "$ 2,500"
click at [370, 300] on button "Save" at bounding box center [365, 301] width 53 height 22
type input "$ 43,220"
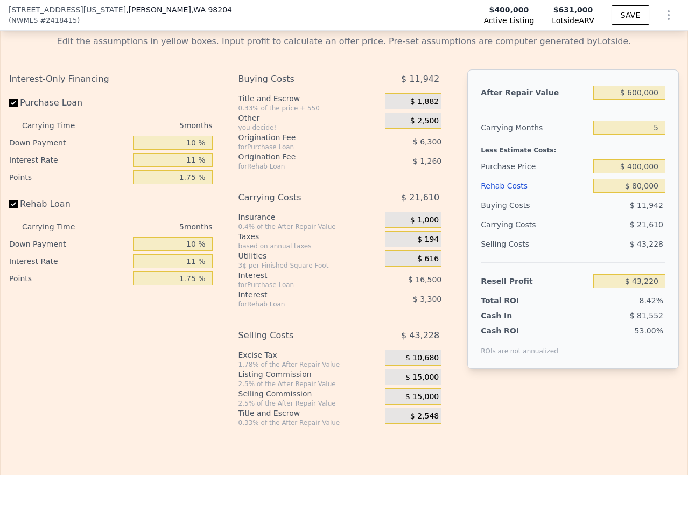
click at [426, 373] on span "$ 15,000" at bounding box center [422, 378] width 33 height 10
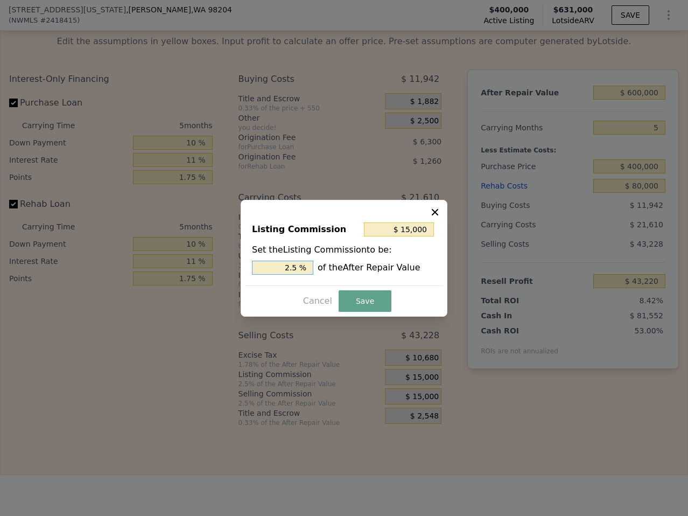
click at [304, 270] on input "2.5 %" at bounding box center [282, 268] width 61 height 14
type input "$ 12,000"
type input "2 %"
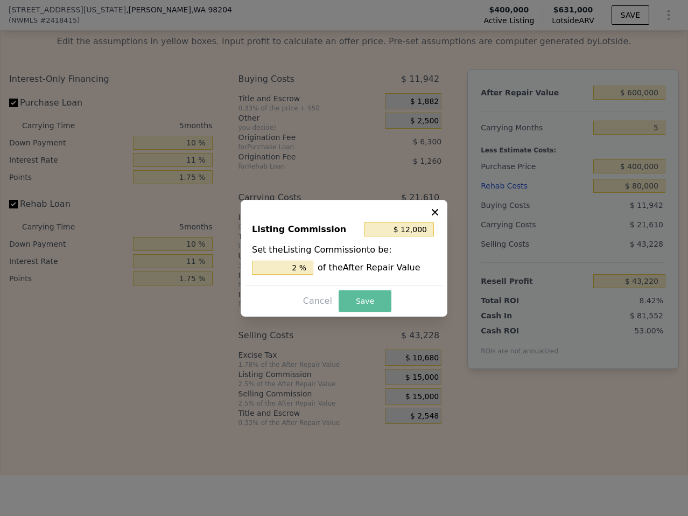
click at [364, 300] on button "Save" at bounding box center [365, 301] width 53 height 22
type input "$ 46,220"
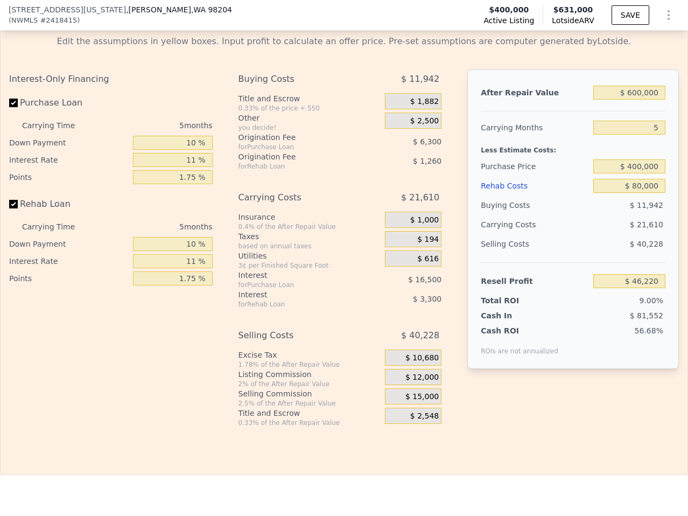
click at [492, 343] on div "After Repair Value $ 600,000 Carrying Months 5 Less Estimate Costs: Purchase Pr…" at bounding box center [574, 218] width 212 height 299
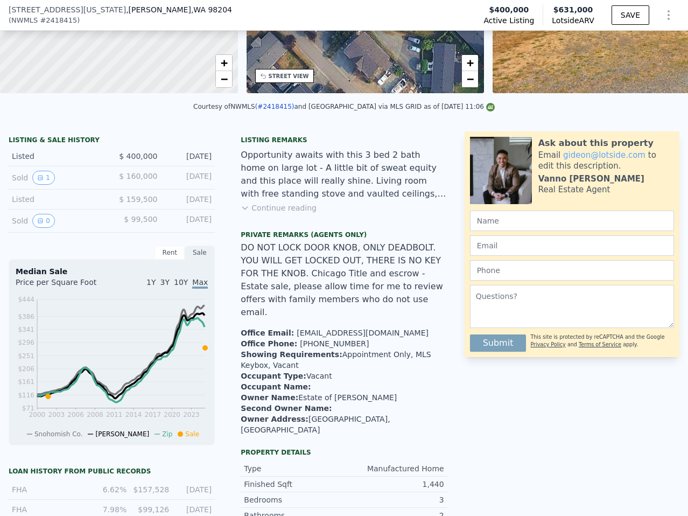
scroll to position [0, 0]
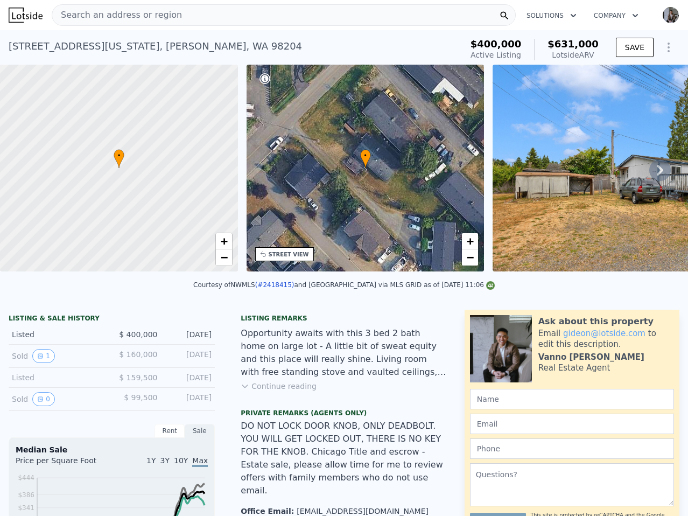
click at [317, 16] on div "Search an address or region" at bounding box center [284, 15] width 464 height 22
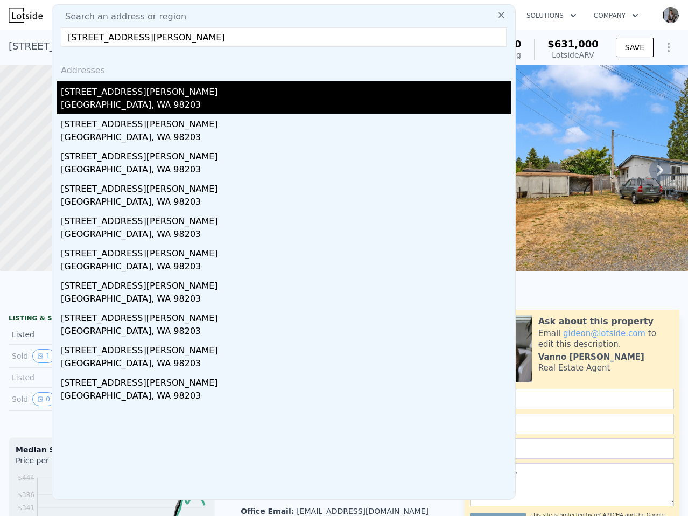
type input "7201 Wetmore Ave, Everett, WA 98203"
click at [235, 102] on div "Everett, WA 98203" at bounding box center [286, 106] width 450 height 15
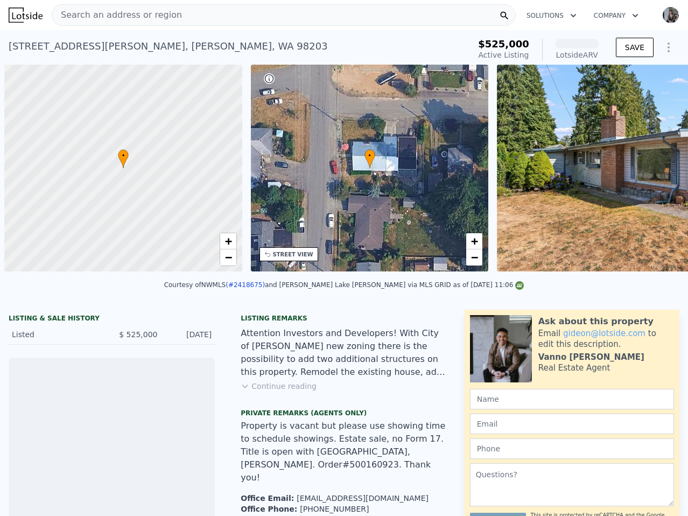
scroll to position [0, 4]
